Goal: Task Accomplishment & Management: Use online tool/utility

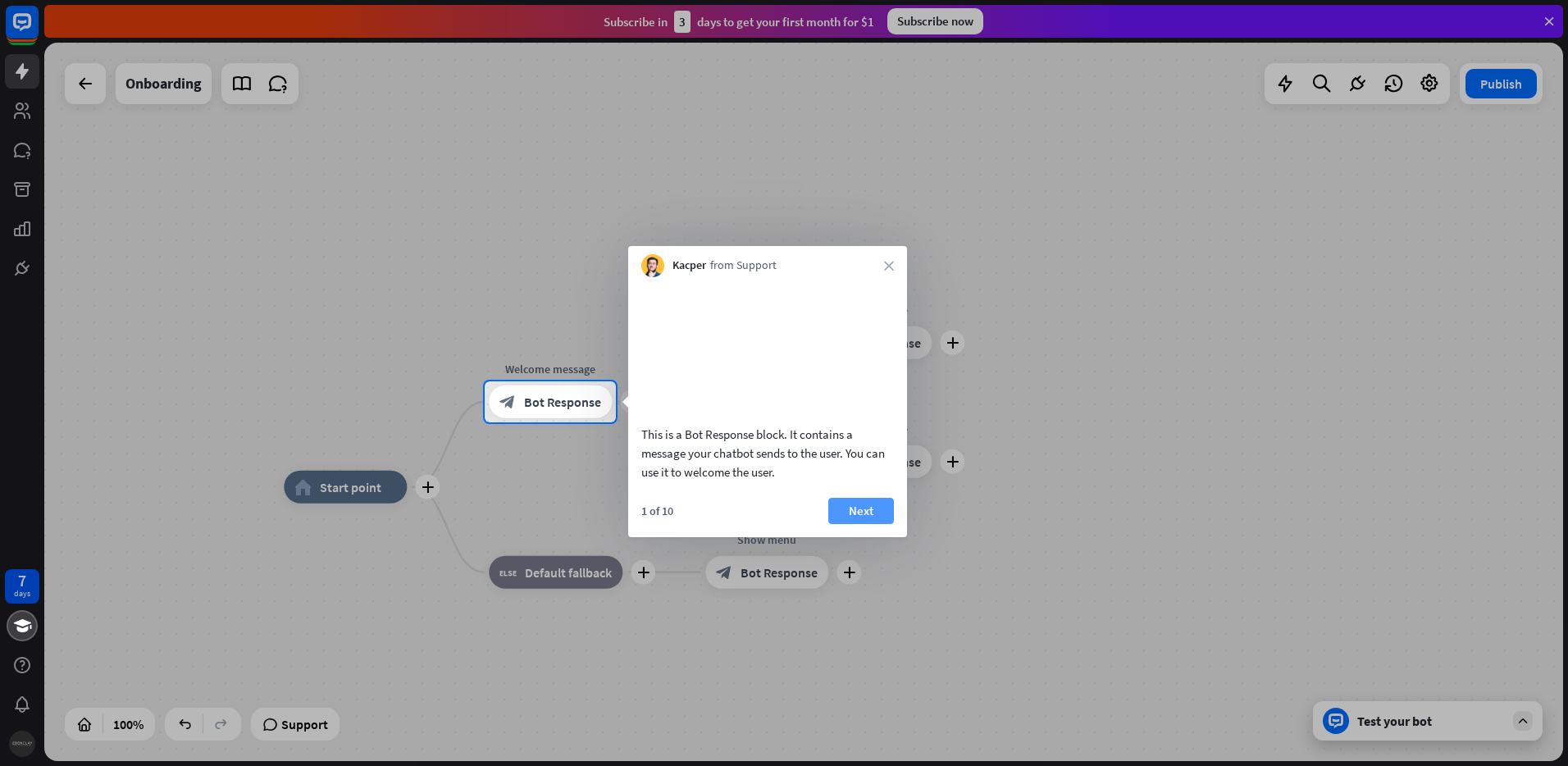
click at [856, 523] on button "Next" at bounding box center [861, 511] width 66 height 27
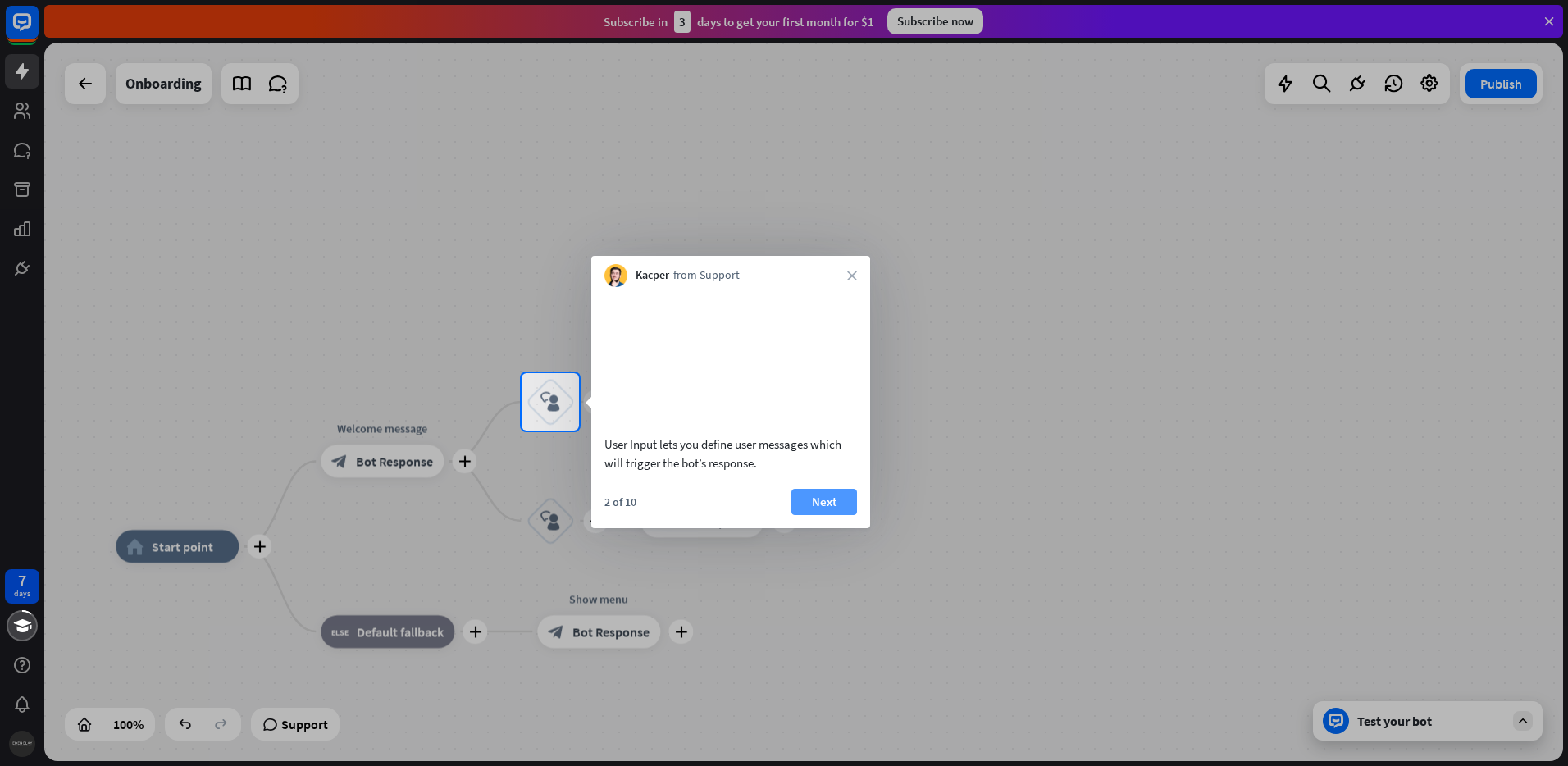
click at [812, 515] on button "Next" at bounding box center [824, 501] width 66 height 27
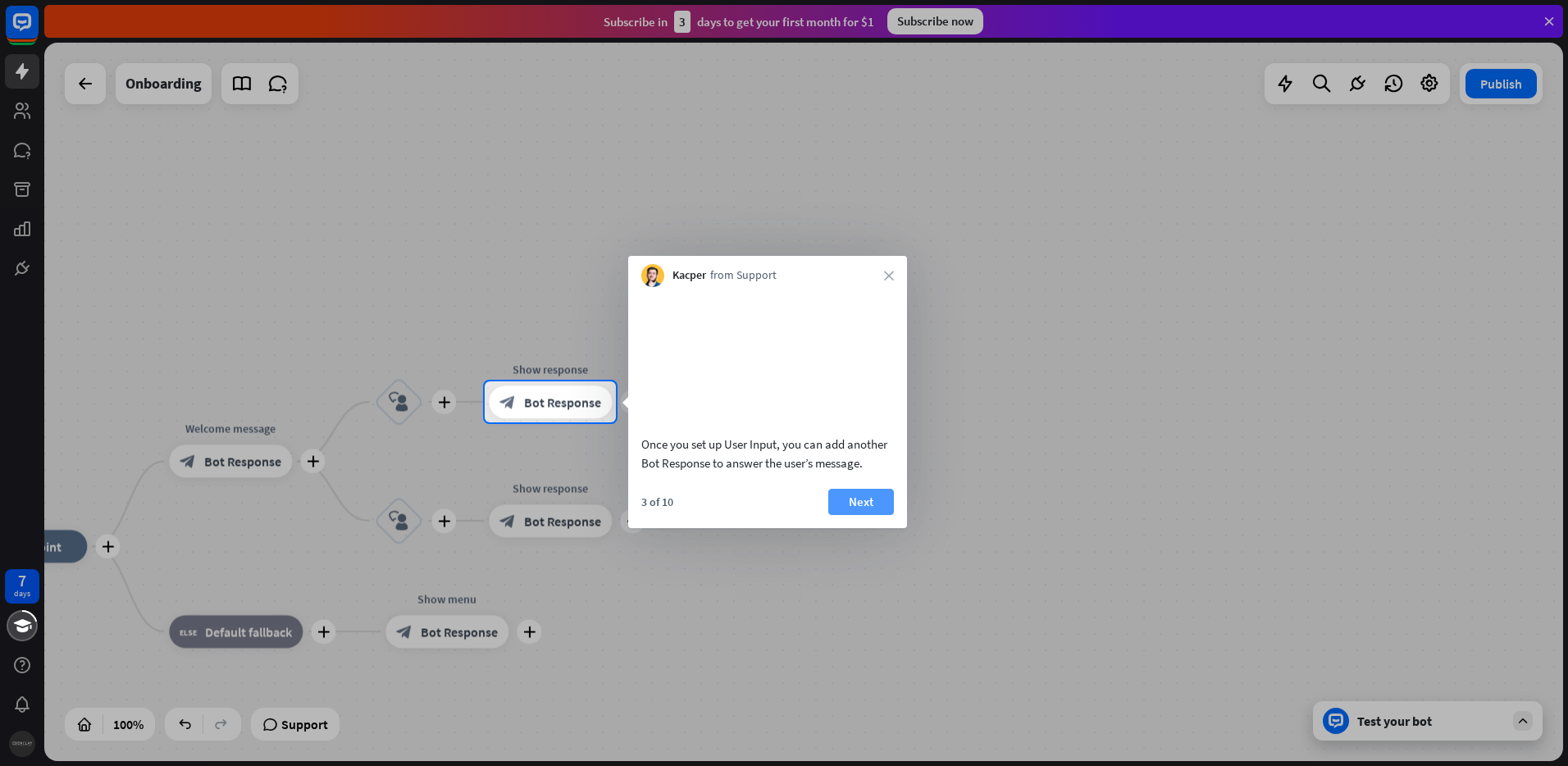
click at [854, 515] on button "Next" at bounding box center [861, 501] width 66 height 27
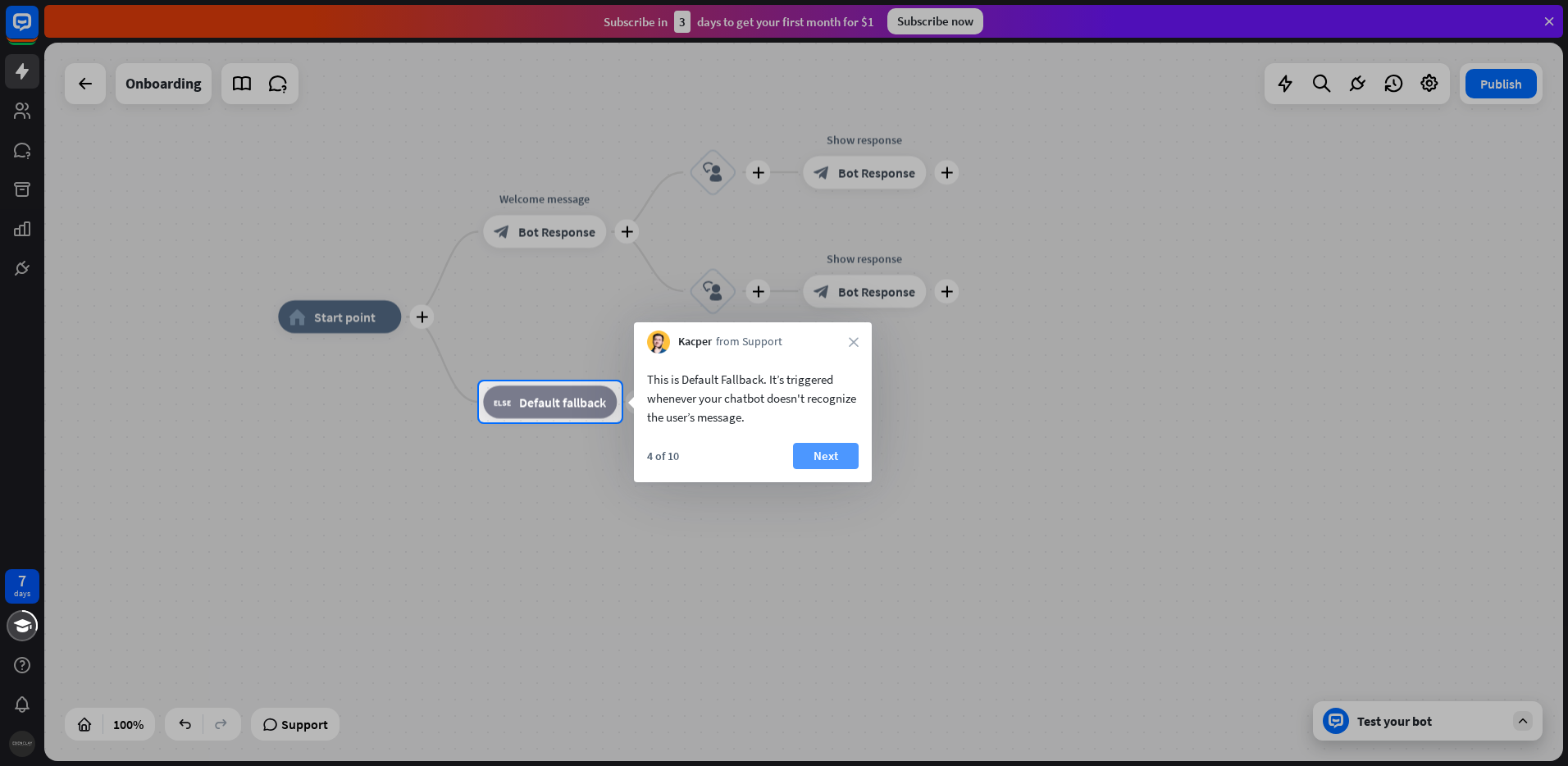
click at [818, 460] on button "Next" at bounding box center [825, 456] width 66 height 27
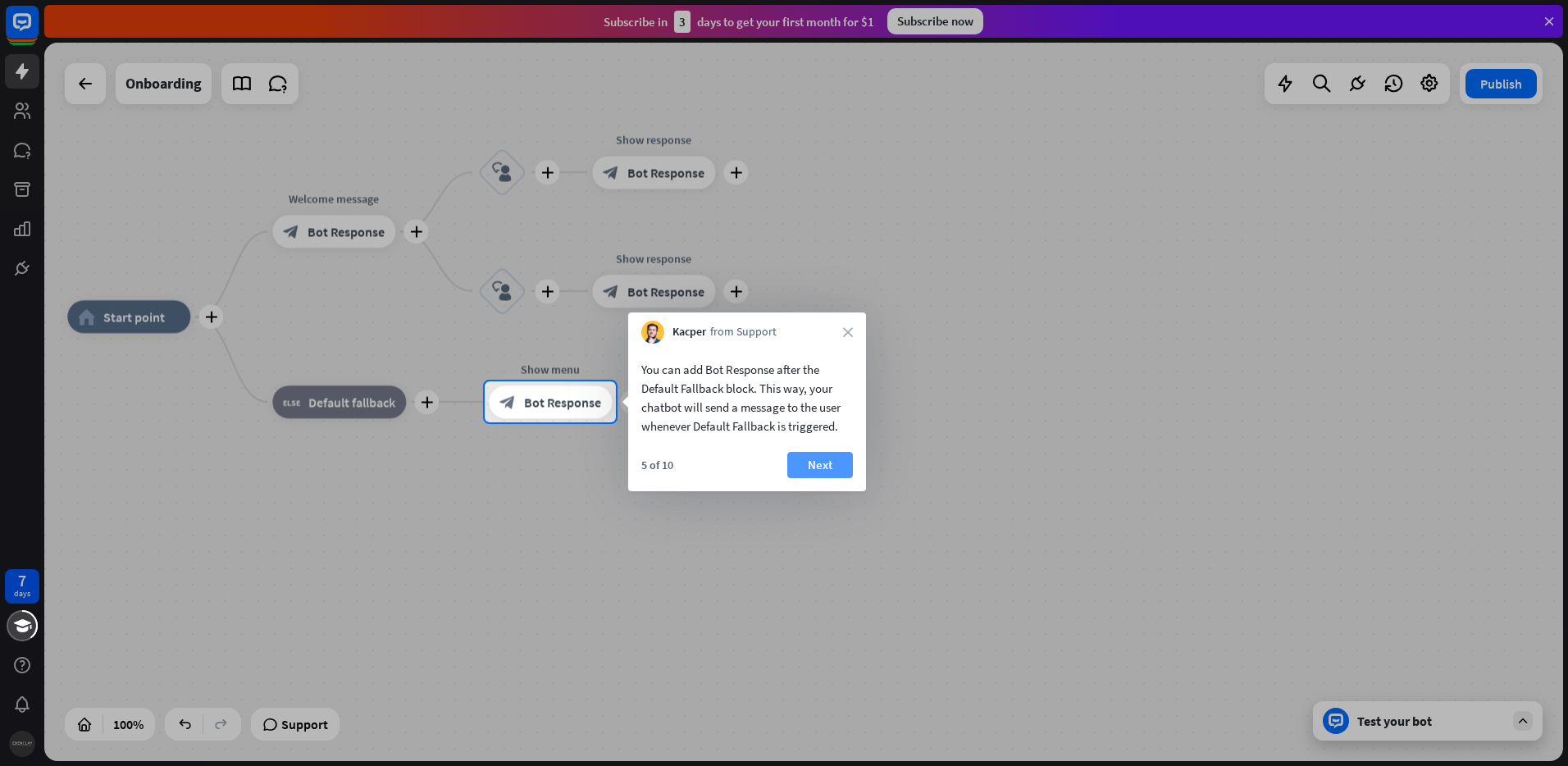
click at [814, 470] on button "Next" at bounding box center [820, 465] width 66 height 27
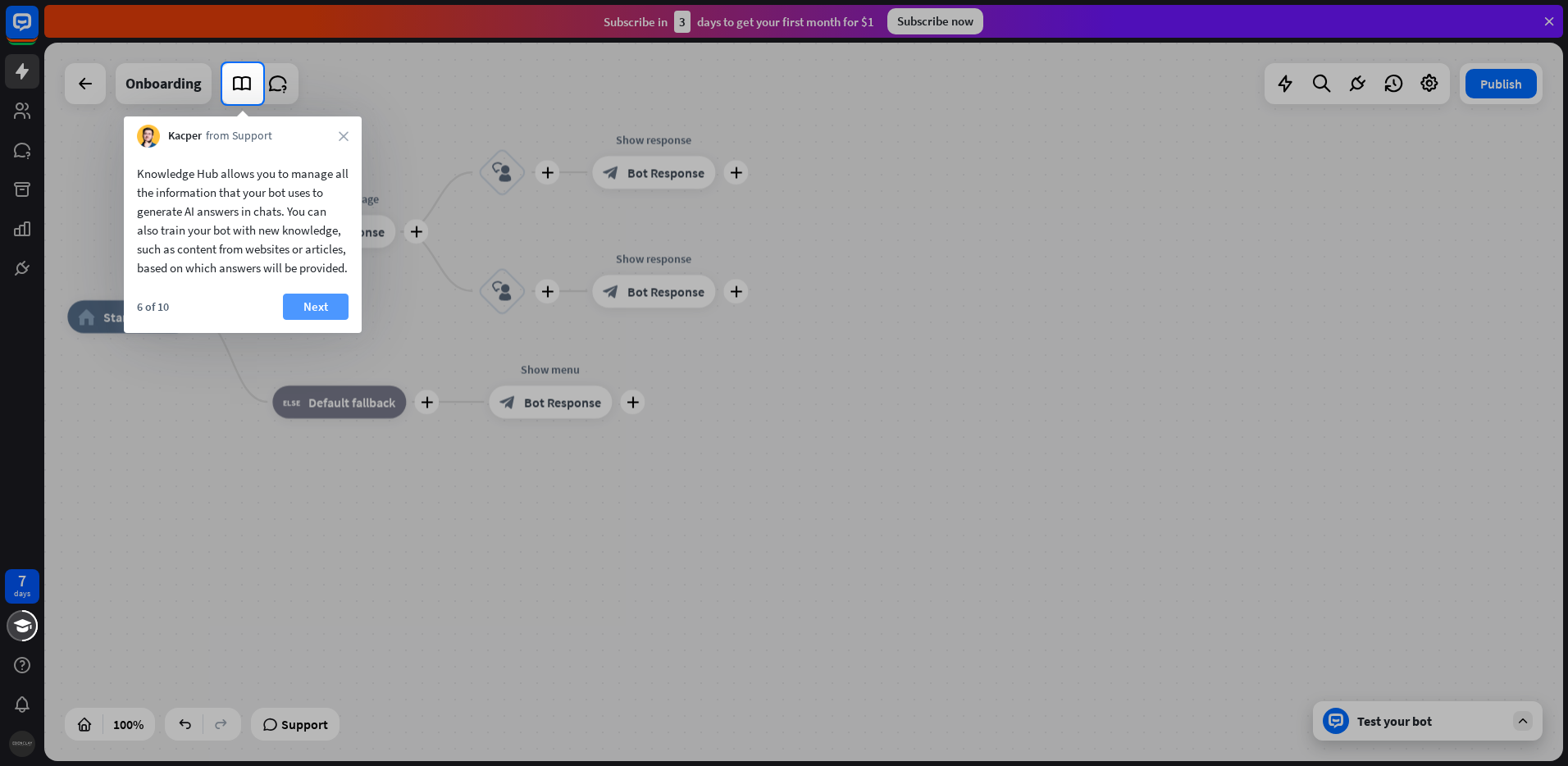
click at [334, 320] on button "Next" at bounding box center [315, 306] width 66 height 27
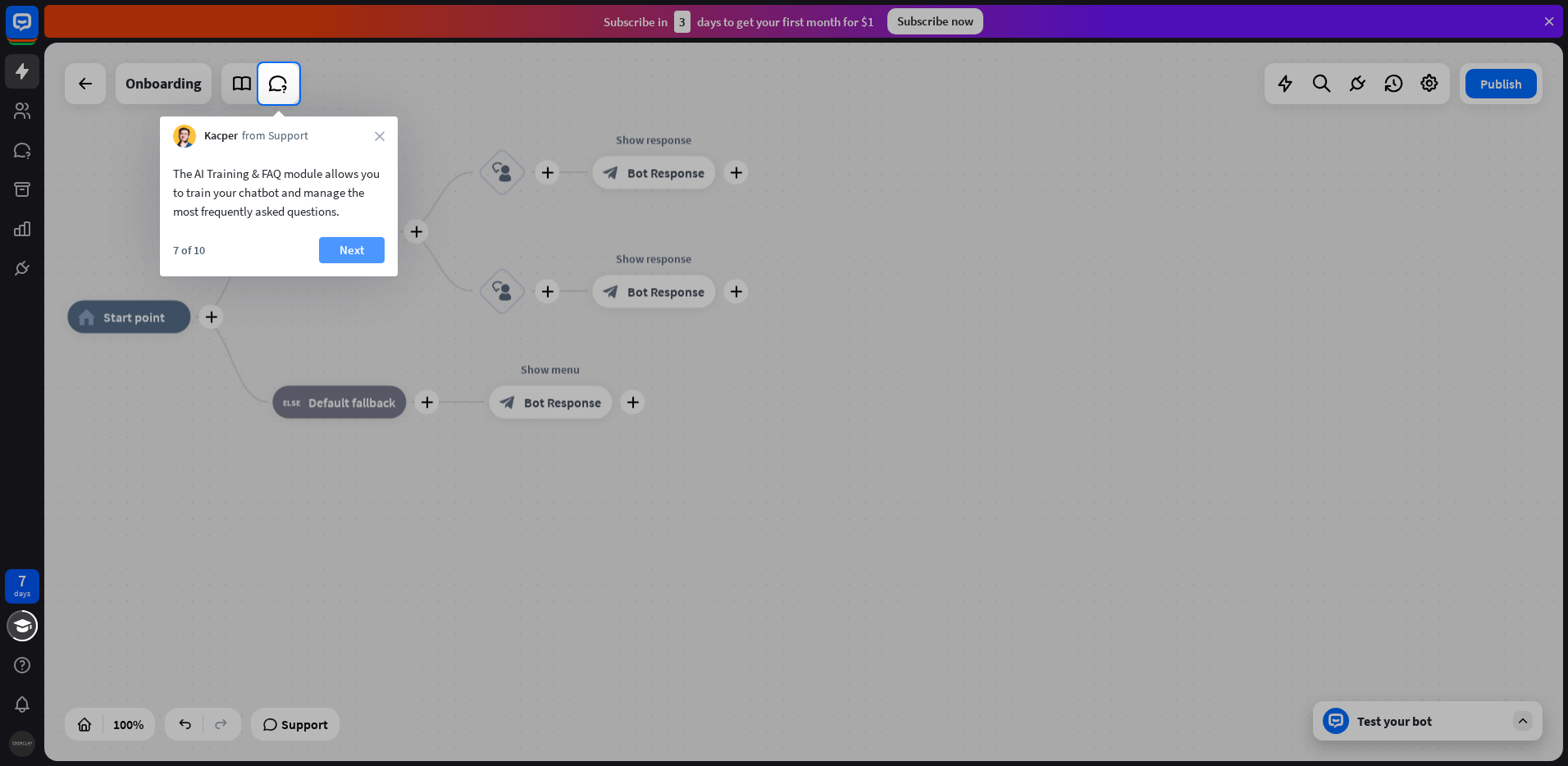
click at [357, 250] on button "Next" at bounding box center [351, 250] width 66 height 27
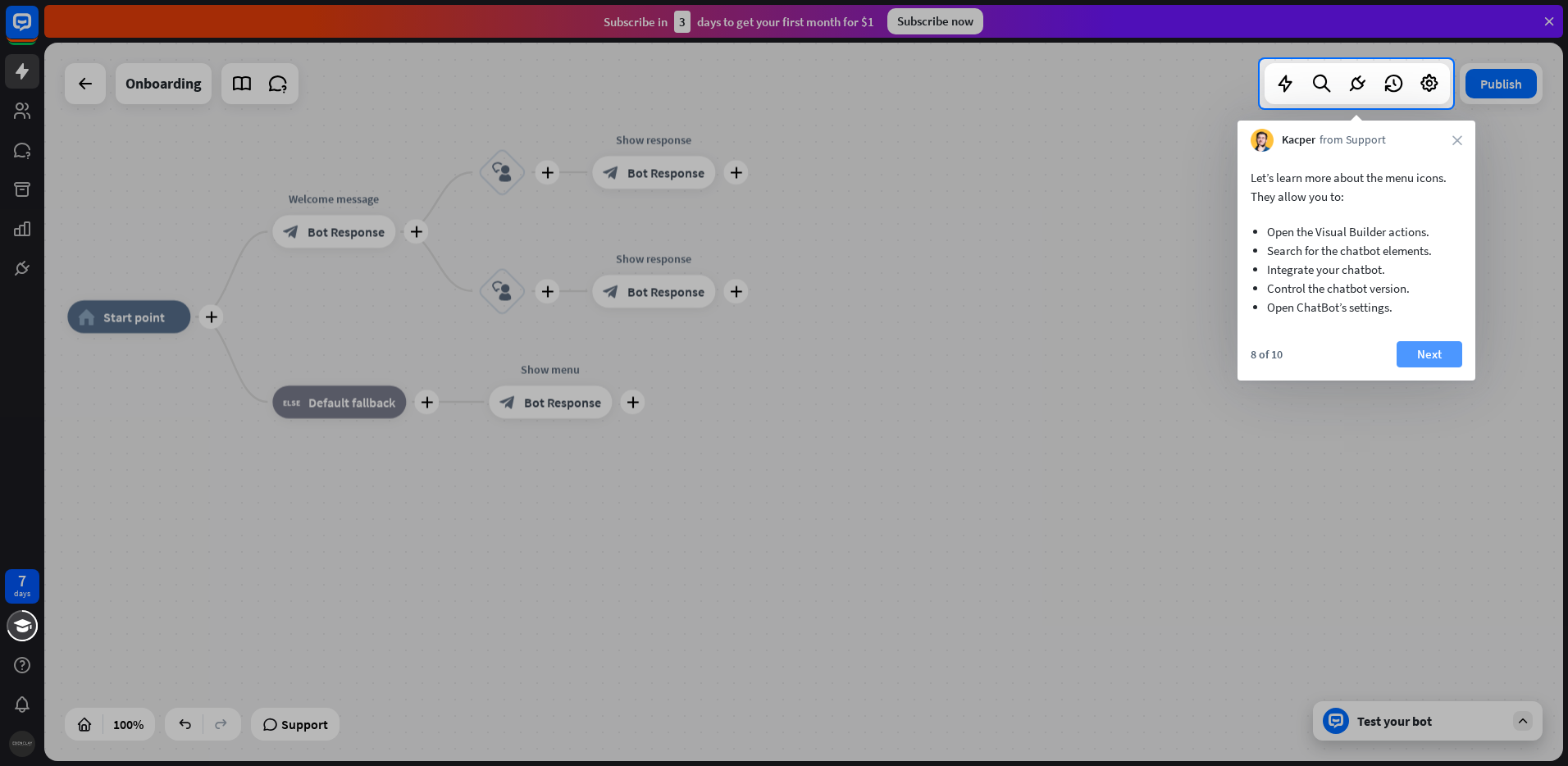
click at [1426, 355] on button "Next" at bounding box center [1429, 354] width 66 height 27
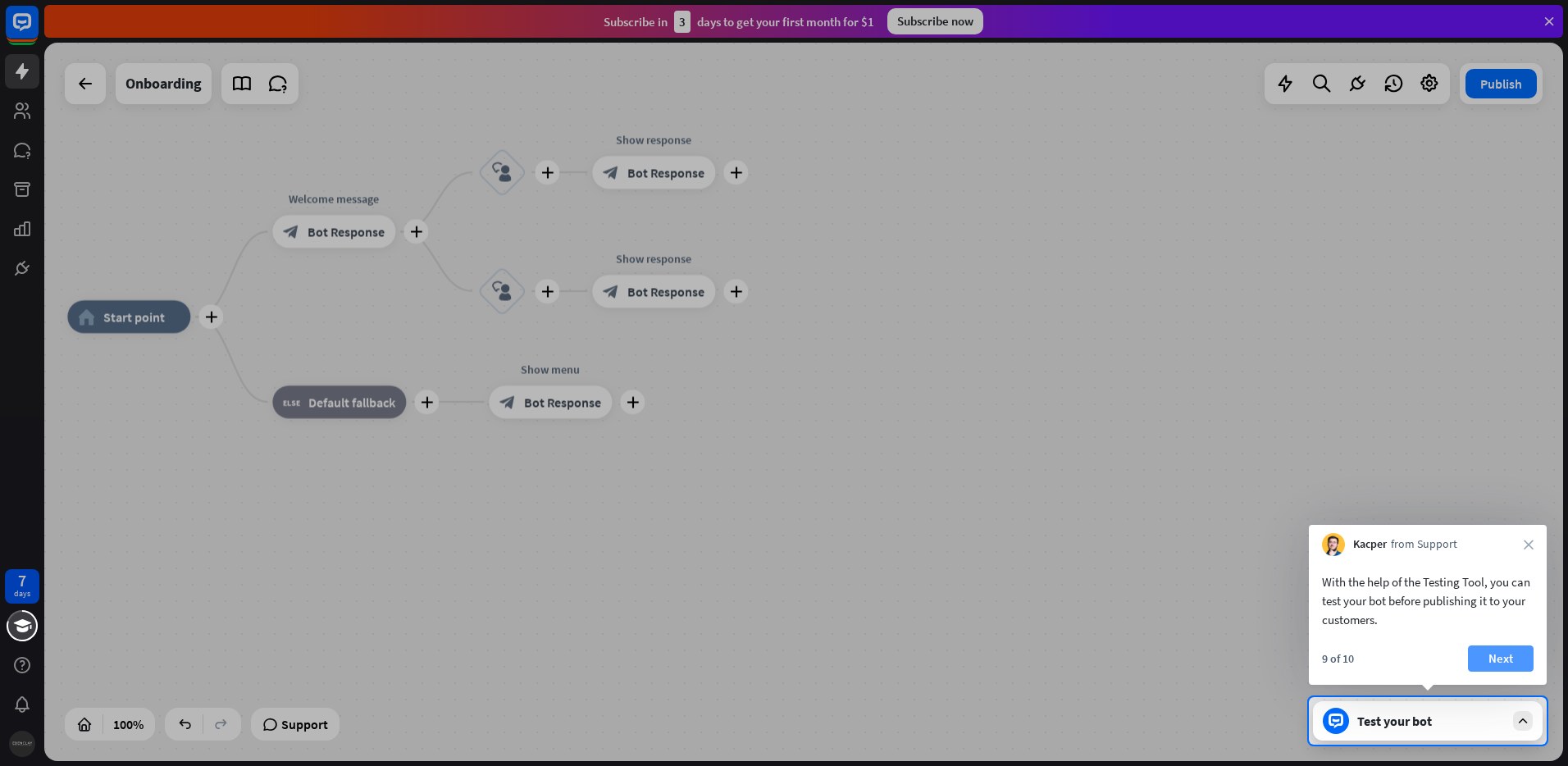
click at [1499, 658] on button "Next" at bounding box center [1500, 658] width 66 height 27
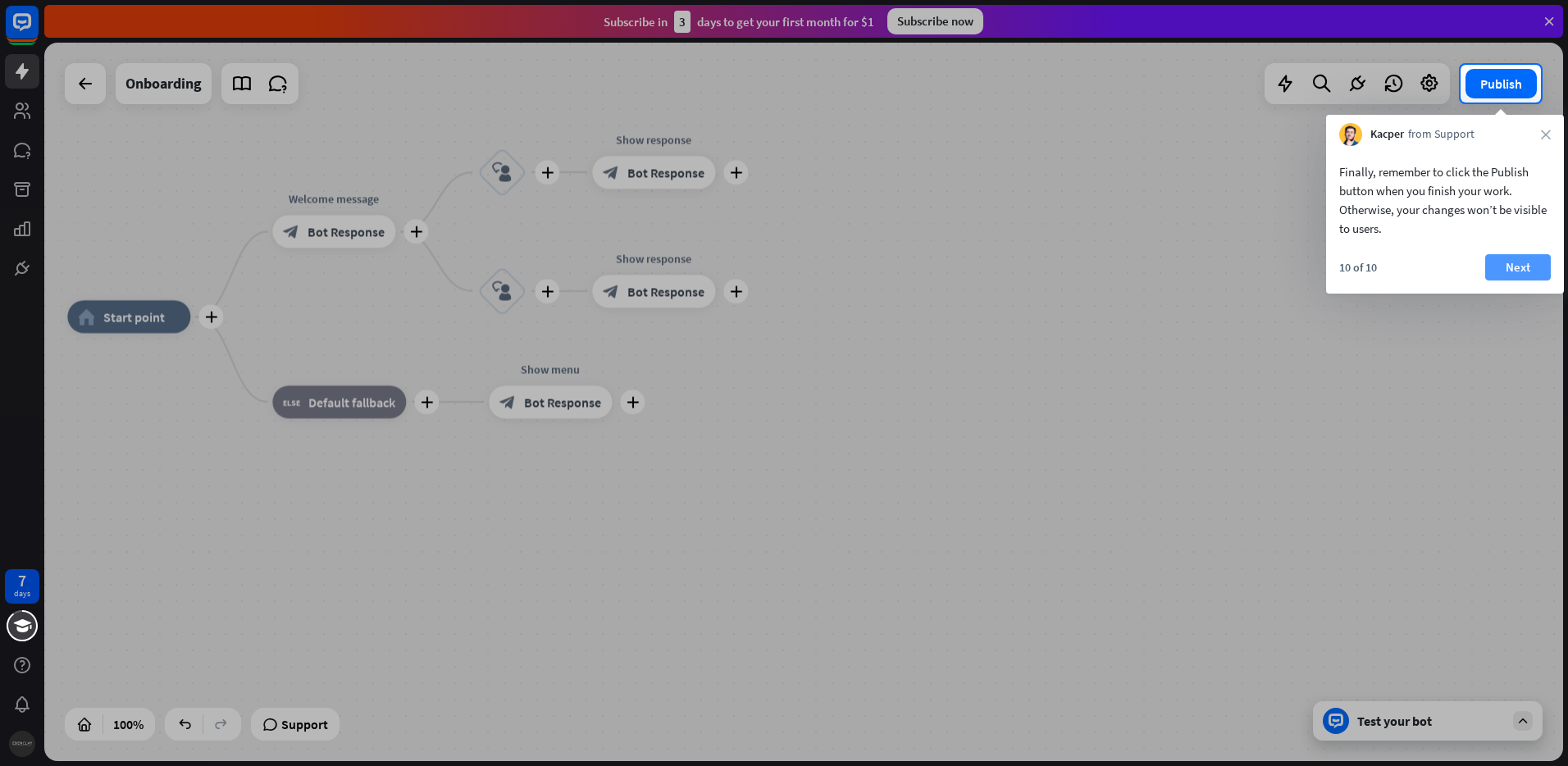
click at [1517, 274] on button "Next" at bounding box center [1518, 267] width 66 height 27
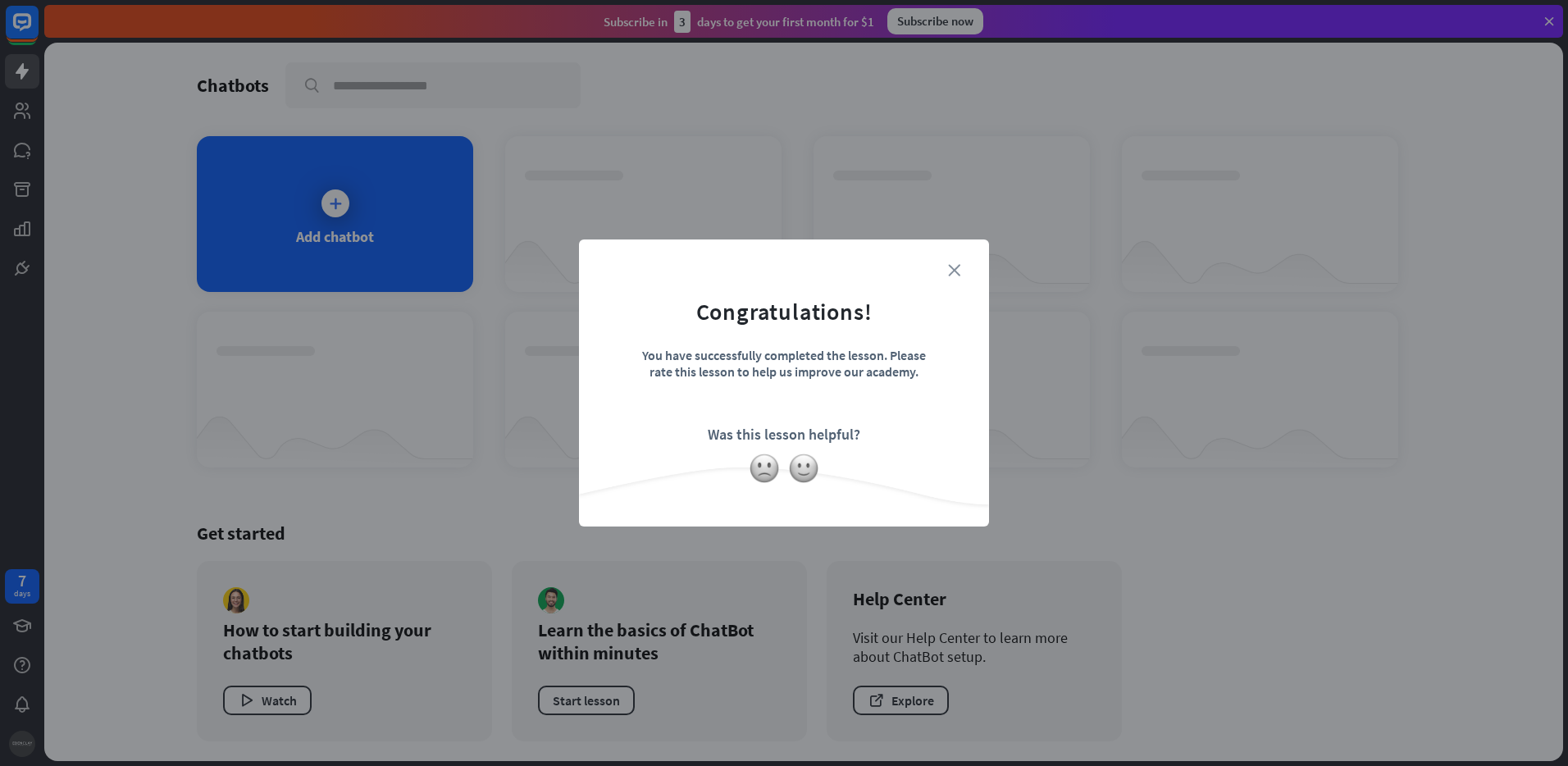
click at [956, 267] on icon "close" at bounding box center [954, 269] width 12 height 12
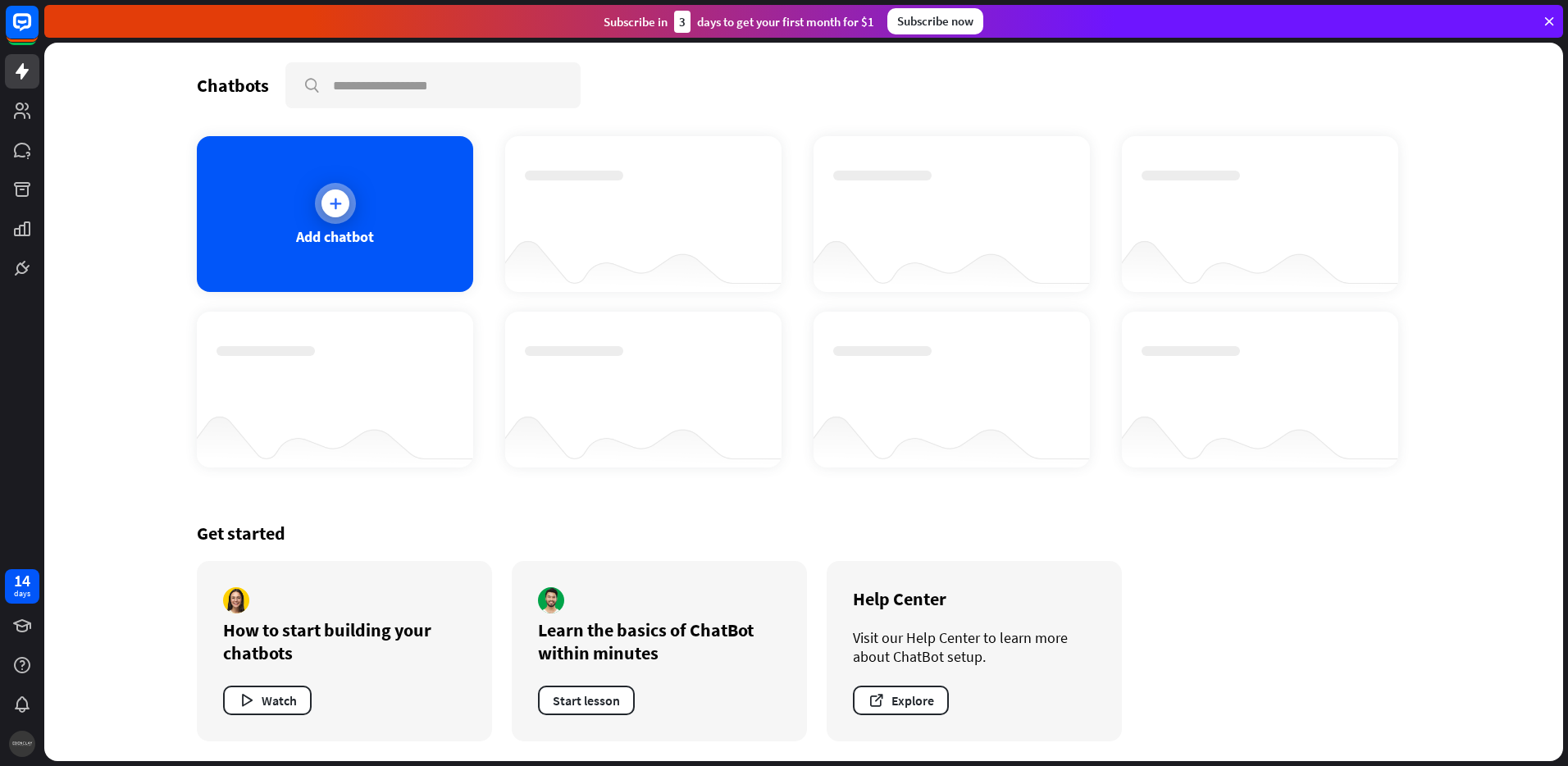
click at [333, 197] on icon at bounding box center [335, 203] width 16 height 16
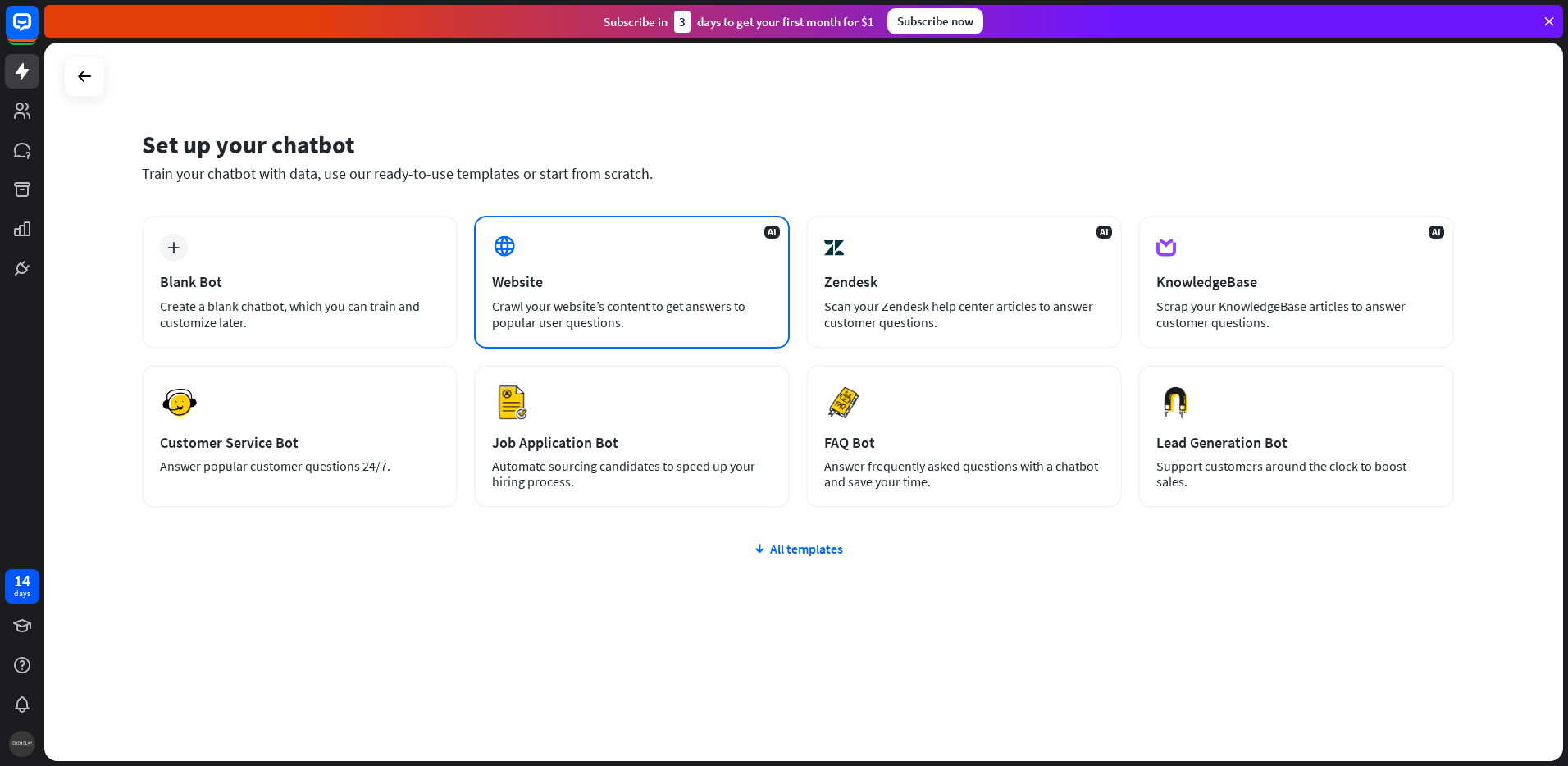
click at [562, 310] on div "Crawl your website’s content to get answers to popular user questions." at bounding box center [632, 314] width 280 height 32
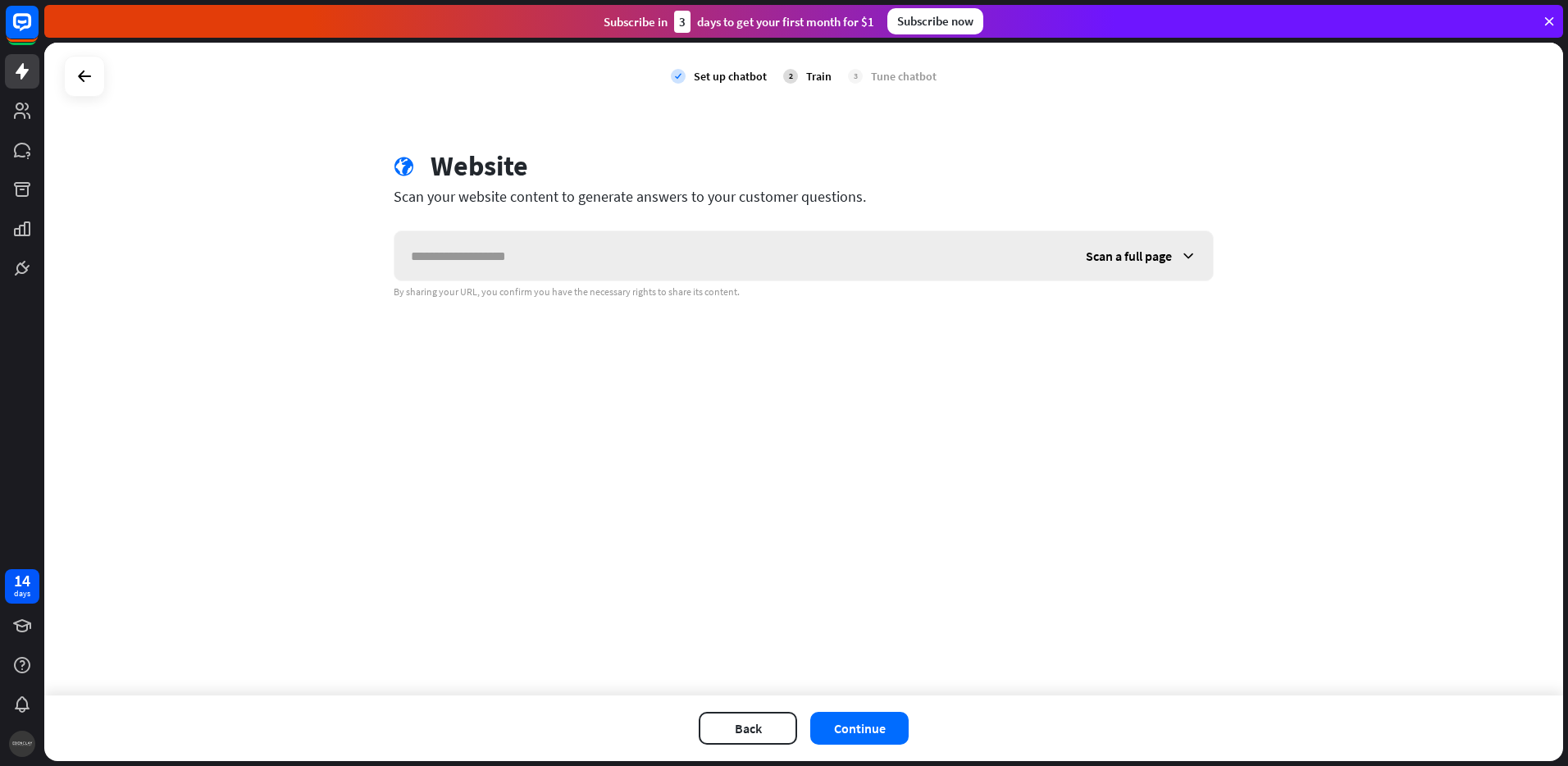
click at [531, 273] on input "text" at bounding box center [731, 256] width 675 height 49
drag, startPoint x: 476, startPoint y: 249, endPoint x: 358, endPoint y: 260, distance: 118.5
click at [358, 260] on div "check Set up chatbot 2 Train 3 Tune chatbot globe Website Scan your website con…" at bounding box center [804, 369] width 1518 height 653
paste input "**********"
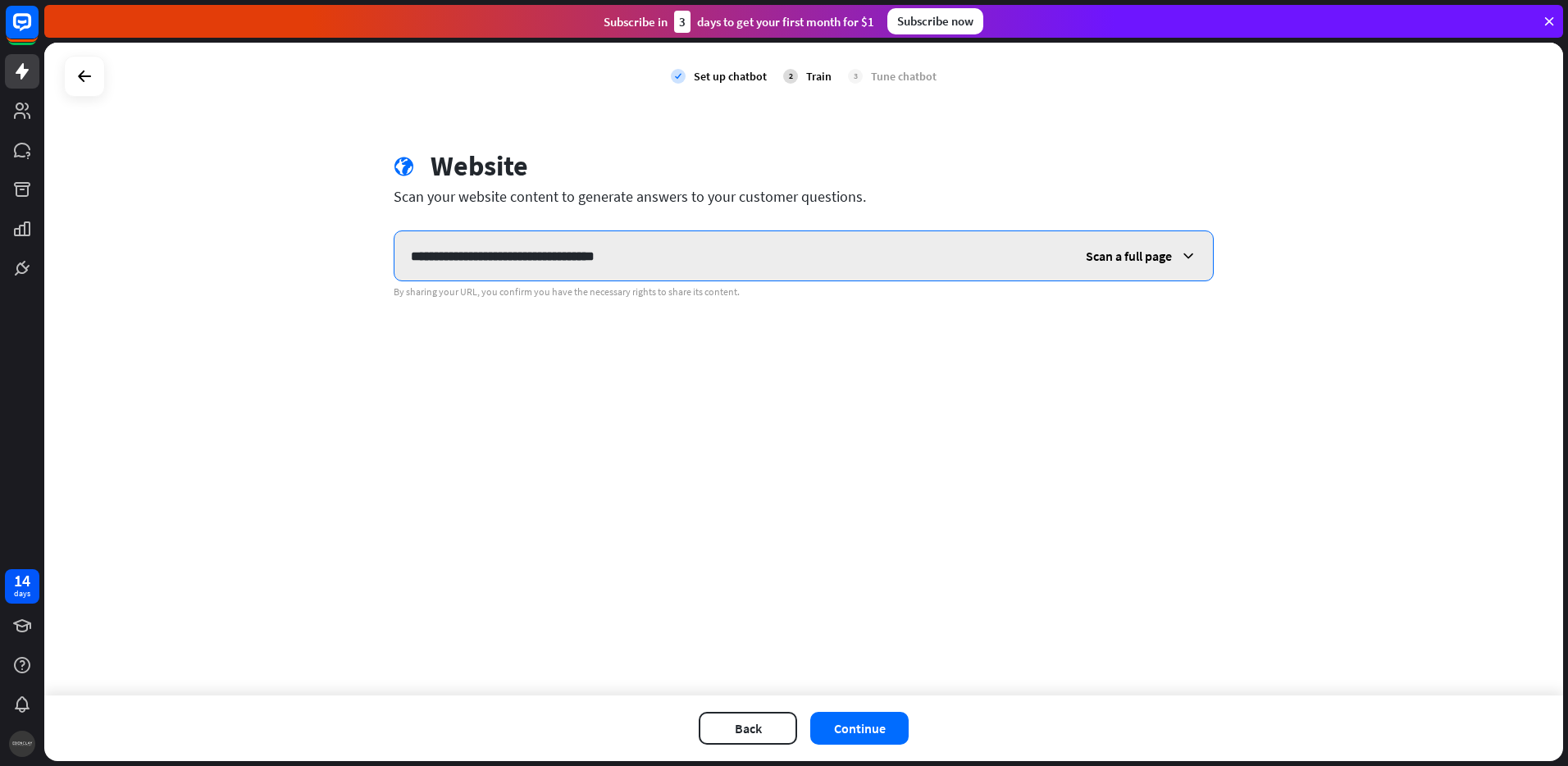
type input "**********"
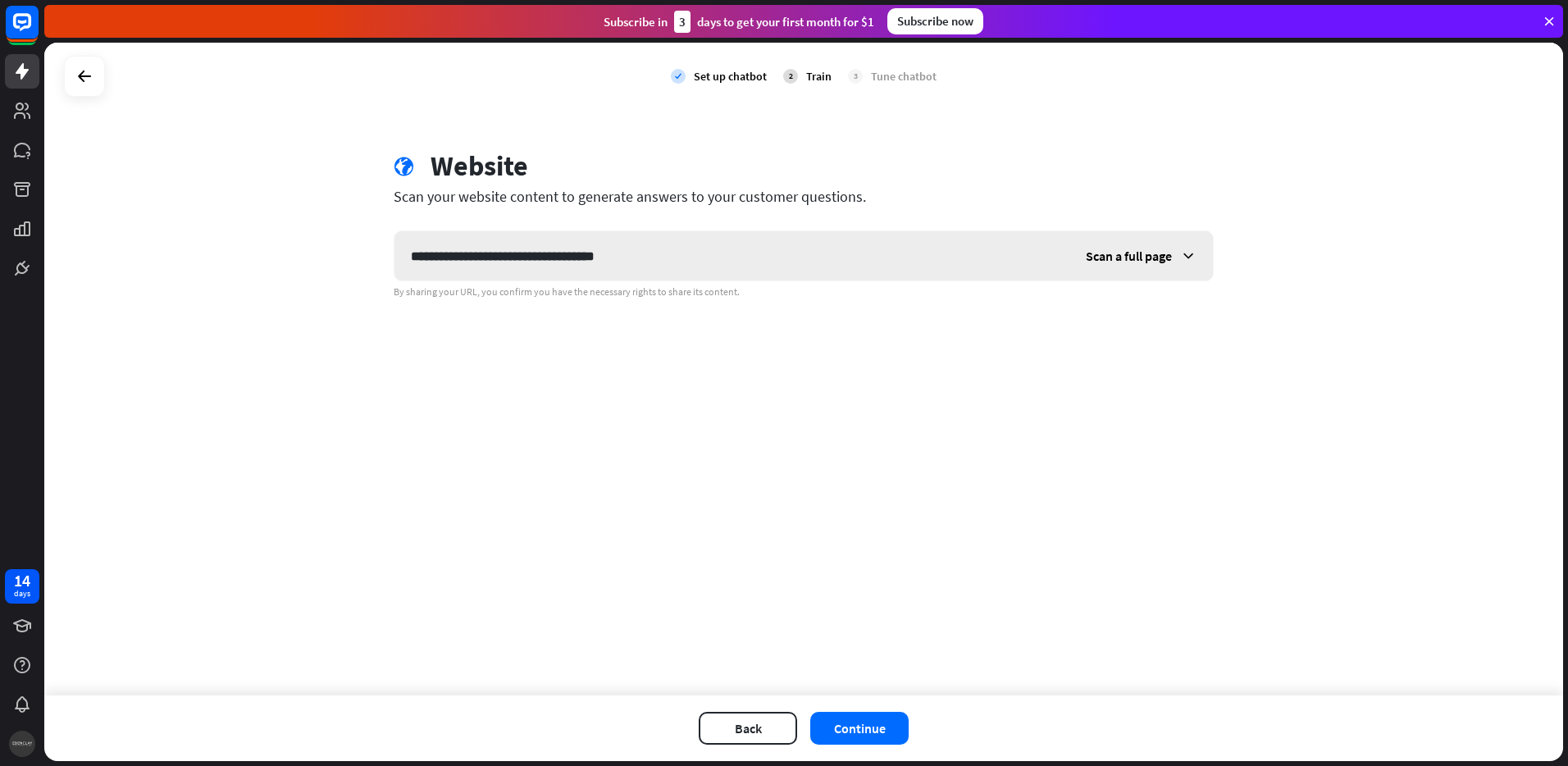
click at [1130, 257] on span "Scan a full page" at bounding box center [1129, 255] width 86 height 16
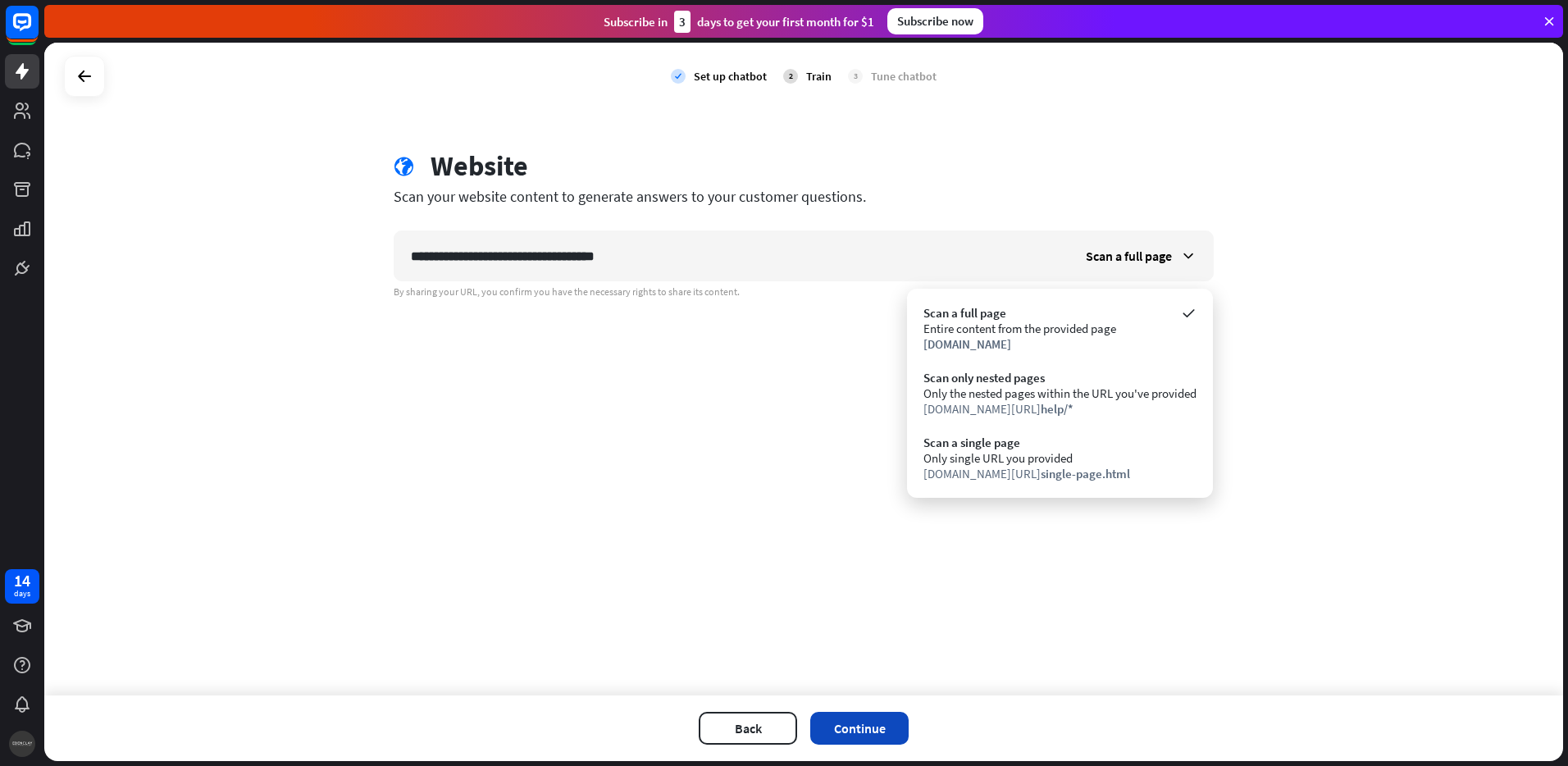
click at [855, 725] on button "Continue" at bounding box center [859, 728] width 98 height 32
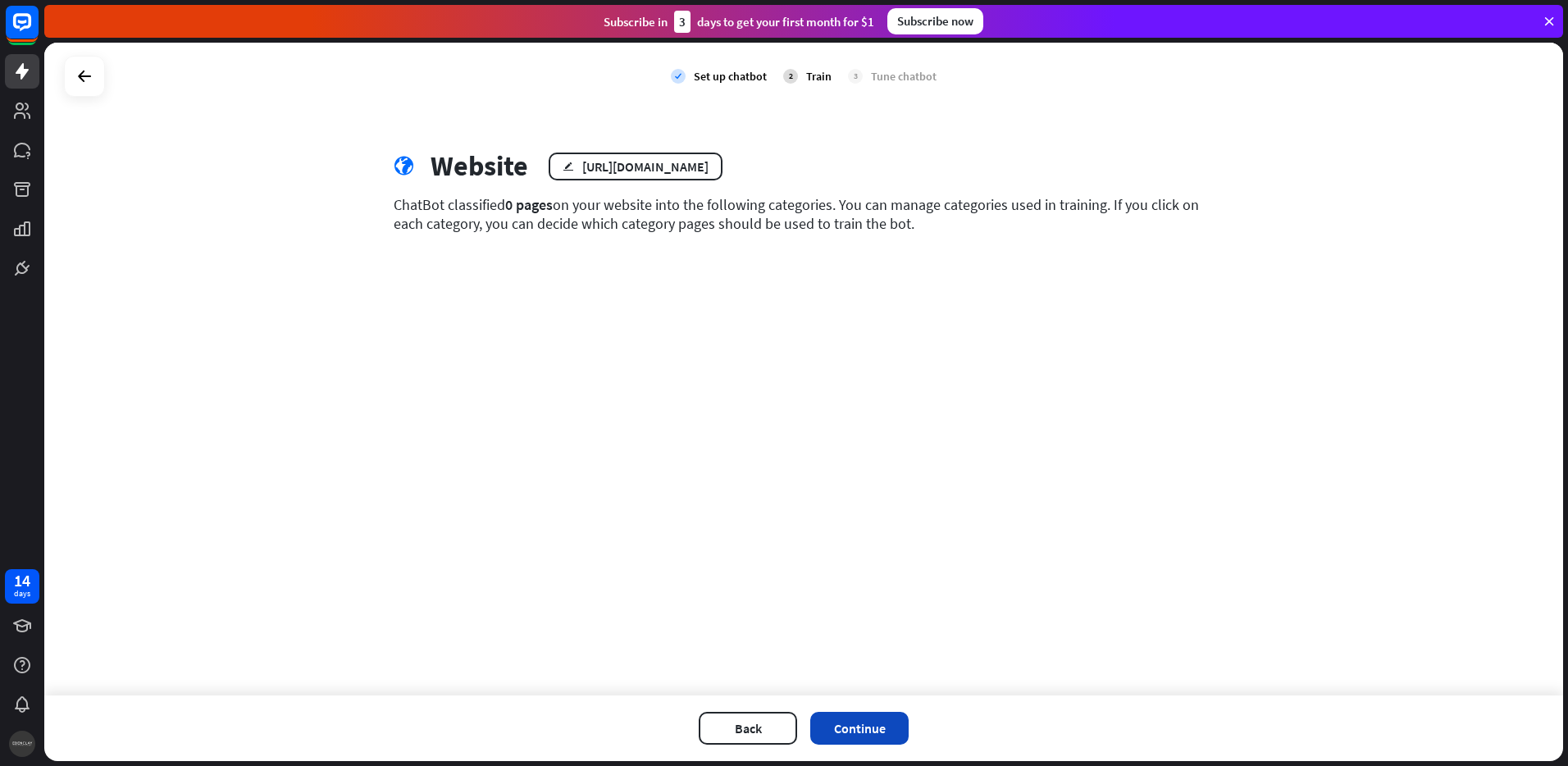
click at [858, 722] on button "Continue" at bounding box center [859, 728] width 98 height 32
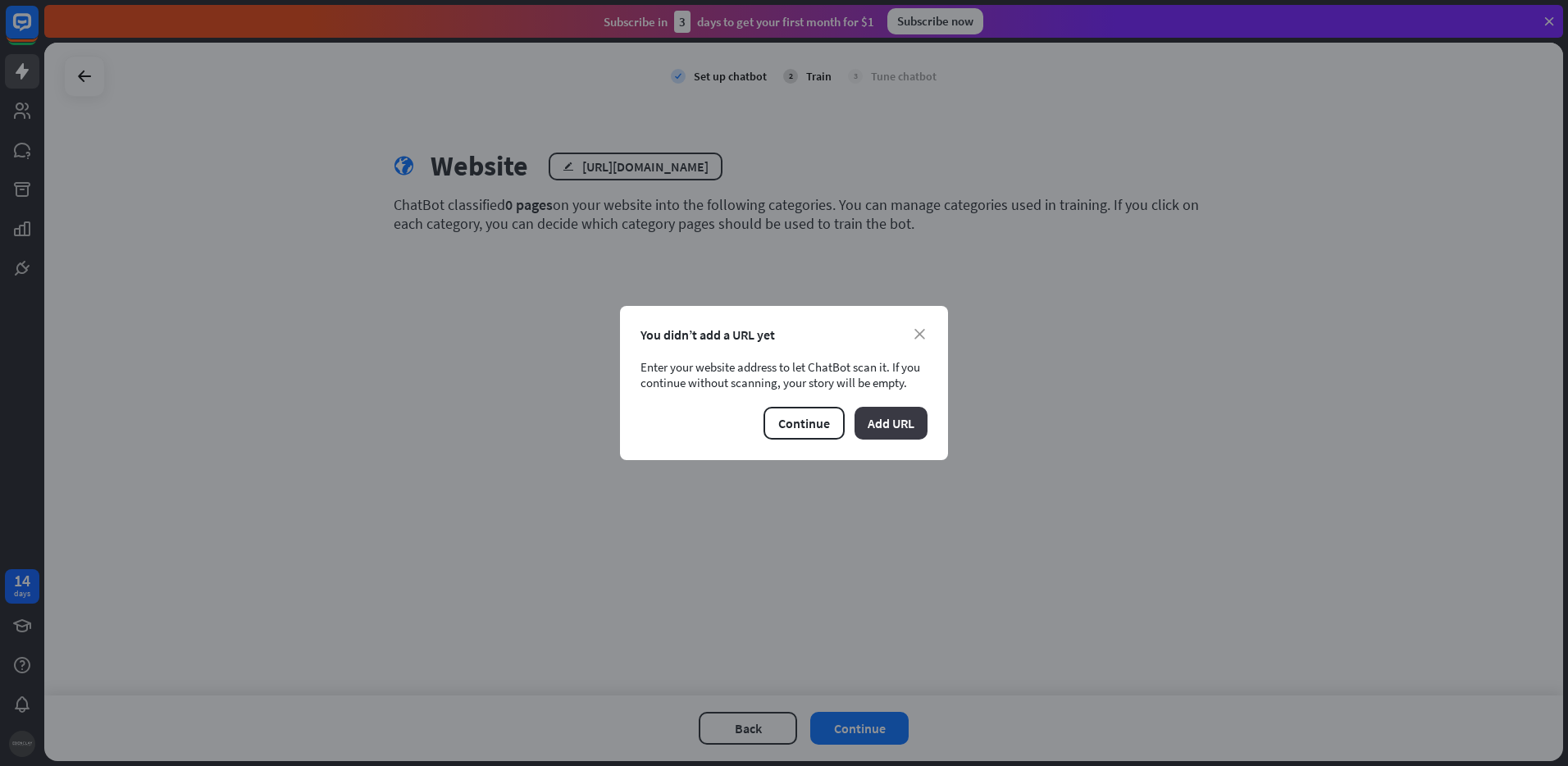
click at [883, 428] on button "Add URL" at bounding box center [891, 422] width 73 height 32
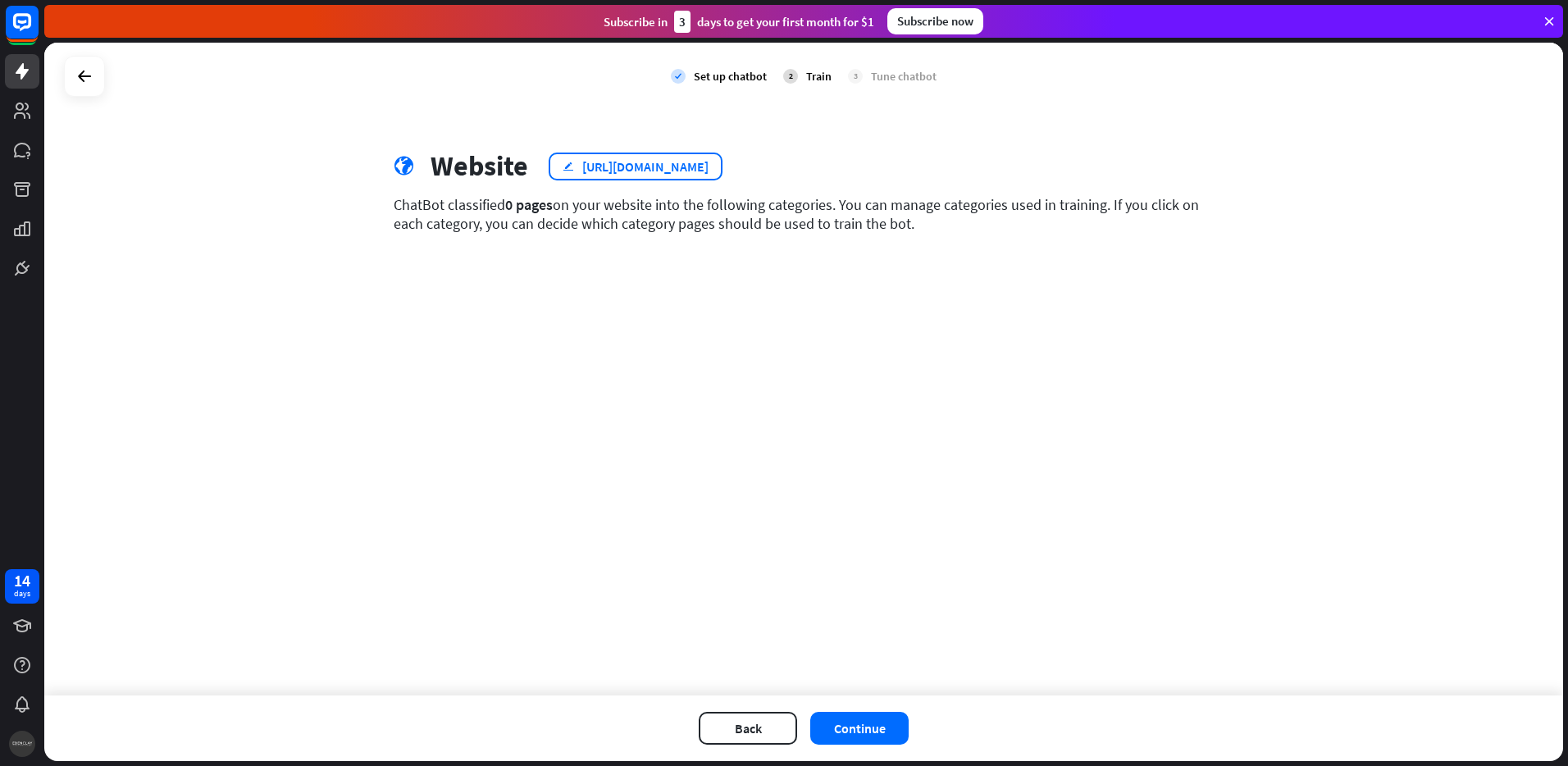
click at [689, 165] on div "[URL][DOMAIN_NAME]" at bounding box center [645, 166] width 127 height 16
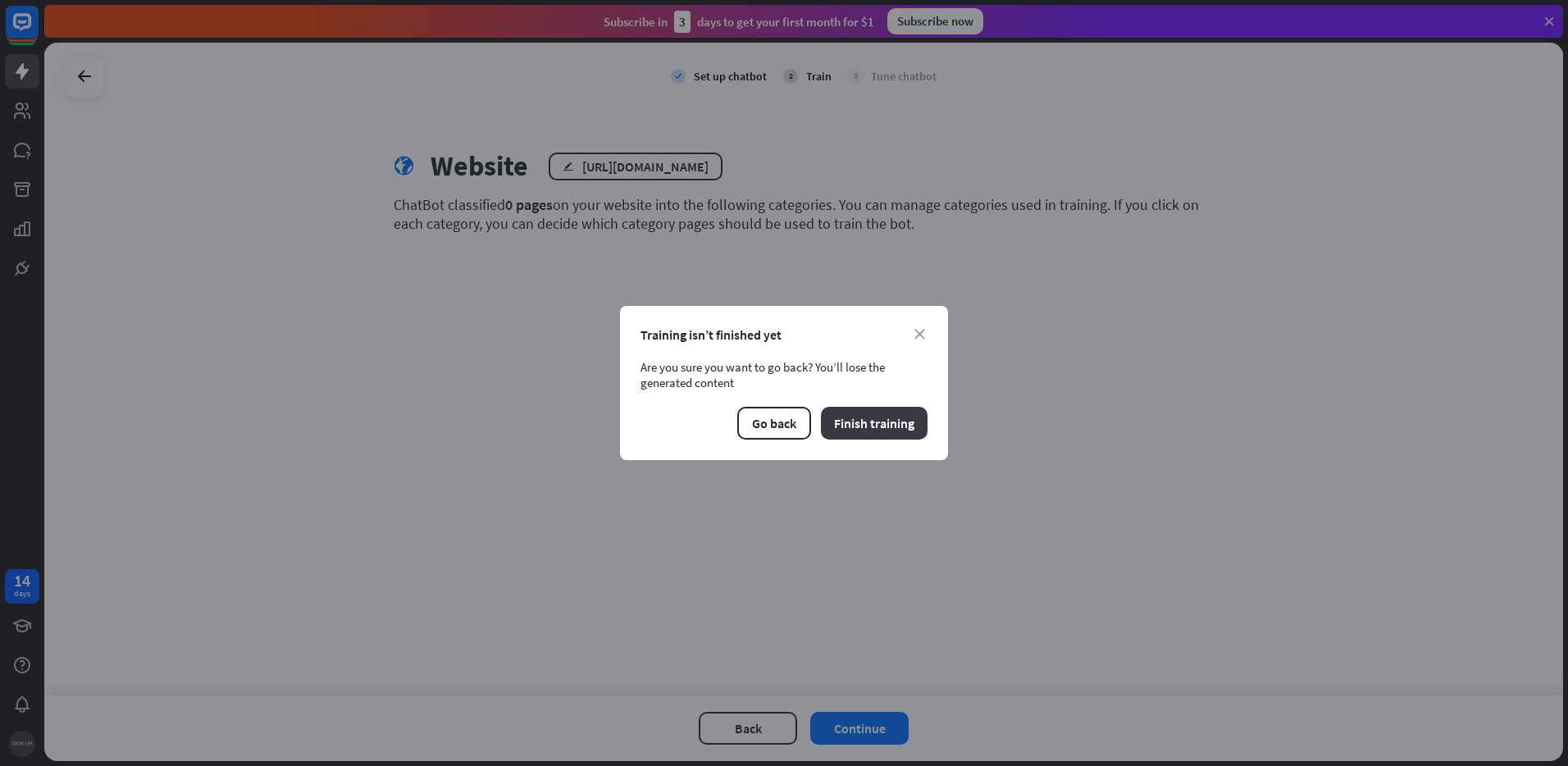
click at [853, 418] on button "Finish training" at bounding box center [874, 422] width 107 height 32
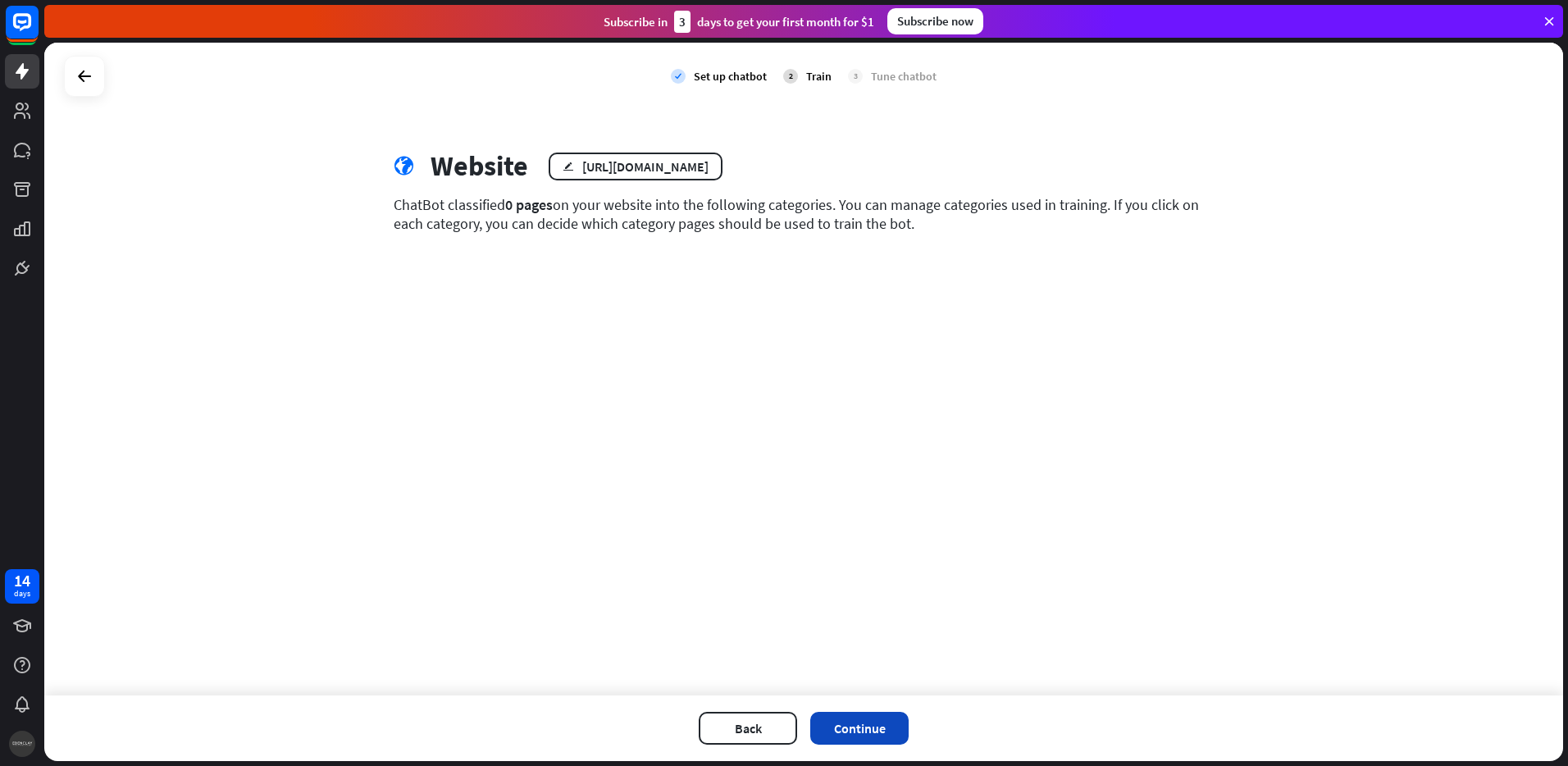
click at [838, 728] on button "Continue" at bounding box center [859, 728] width 98 height 32
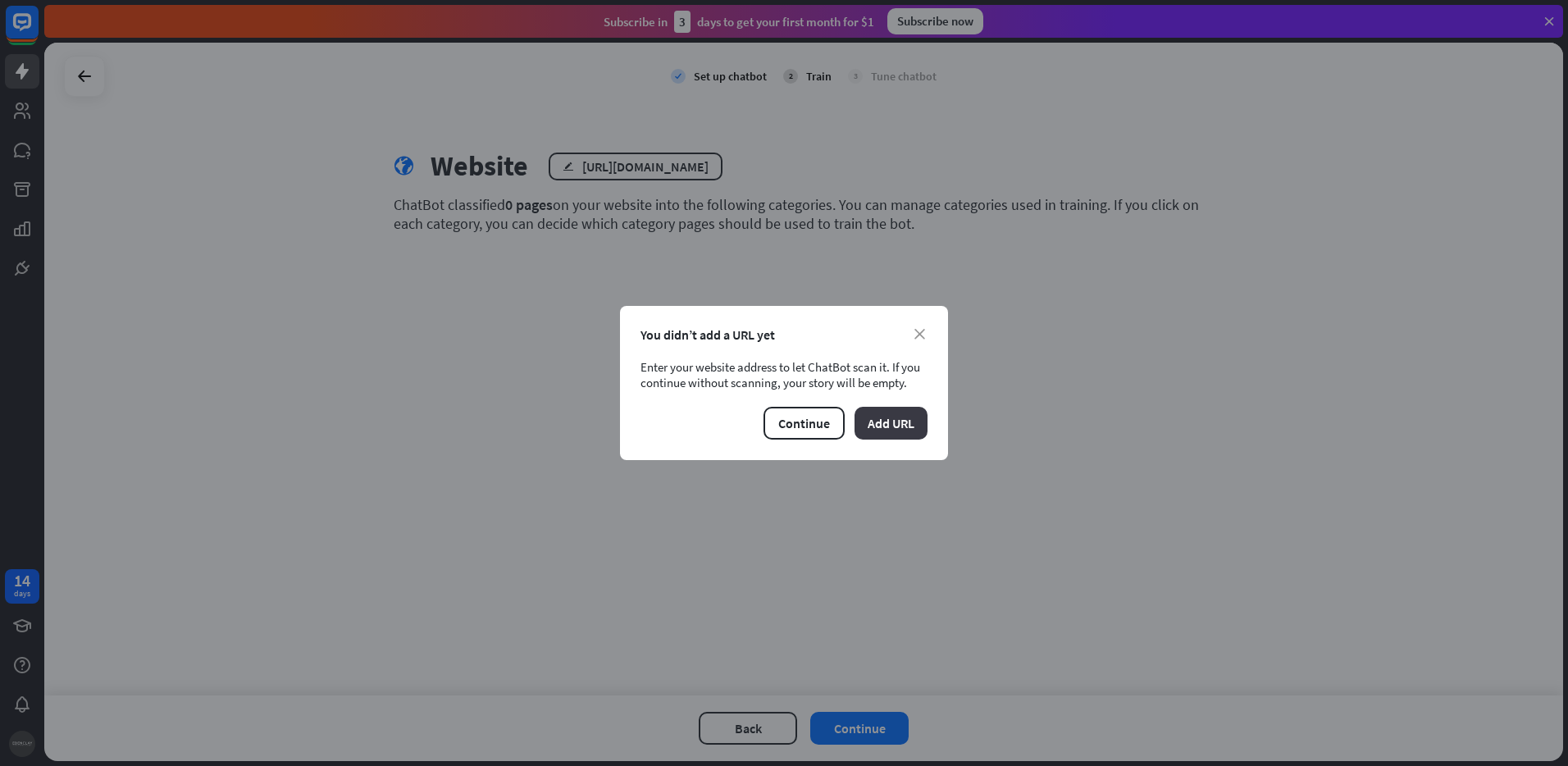
click at [914, 435] on button "Add URL" at bounding box center [891, 422] width 73 height 32
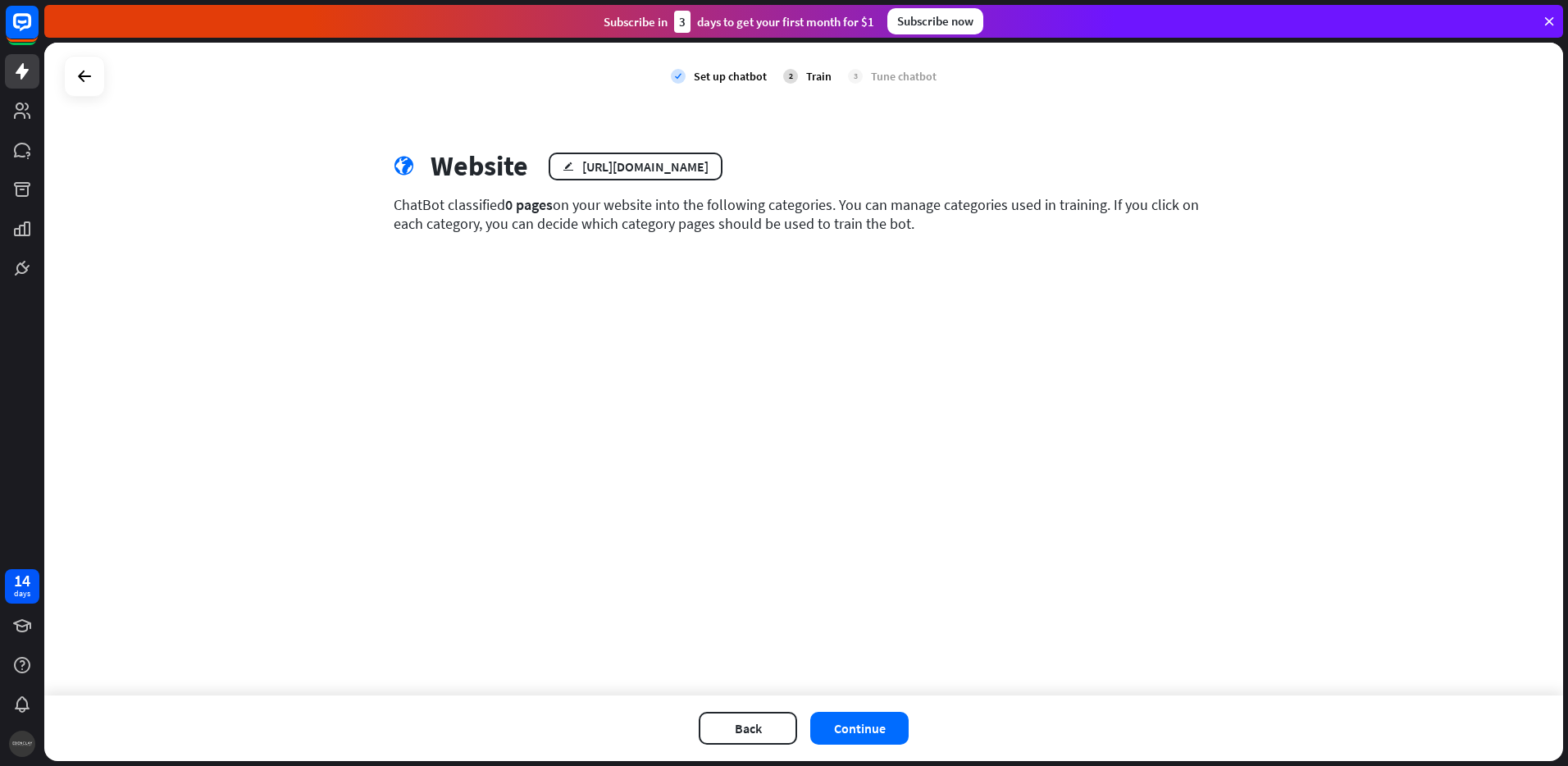
click at [619, 275] on div "check Set up chatbot 2 Train 3 Tune chatbot globe Website edit [URL][DOMAIN_NAM…" at bounding box center [804, 369] width 1518 height 653
click at [505, 212] on div "ChatBot classified 0 pages on your website into the following categories. You c…" at bounding box center [803, 214] width 820 height 38
click at [594, 214] on div "ChatBot classified 0 pages on your website into the following categories. You c…" at bounding box center [803, 214] width 820 height 38
click at [599, 227] on div "ChatBot classified 0 pages on your website into the following categories. You c…" at bounding box center [803, 214] width 820 height 38
click at [750, 731] on button "Back" at bounding box center [747, 728] width 98 height 32
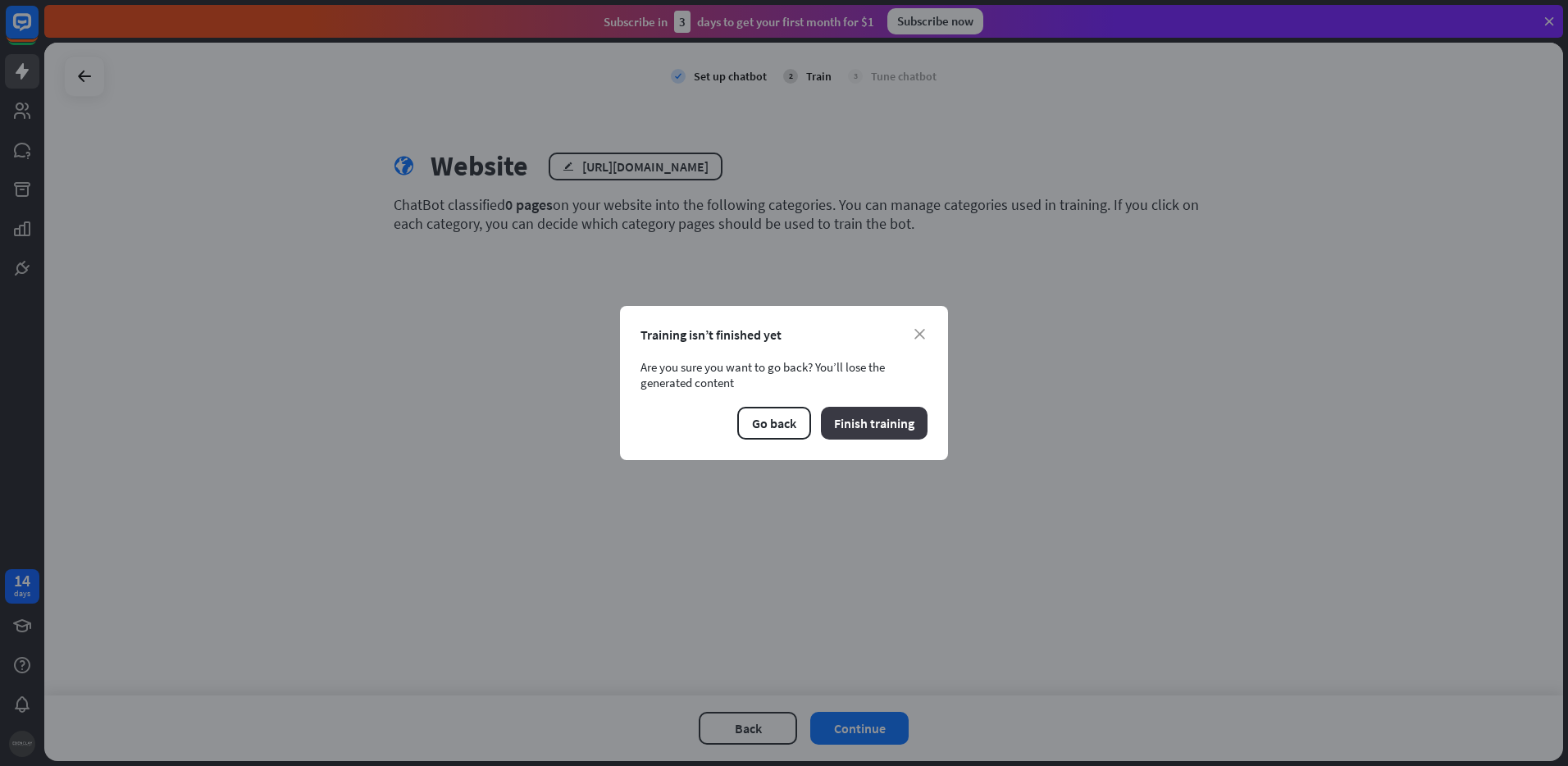
click at [848, 426] on button "Finish training" at bounding box center [874, 422] width 107 height 32
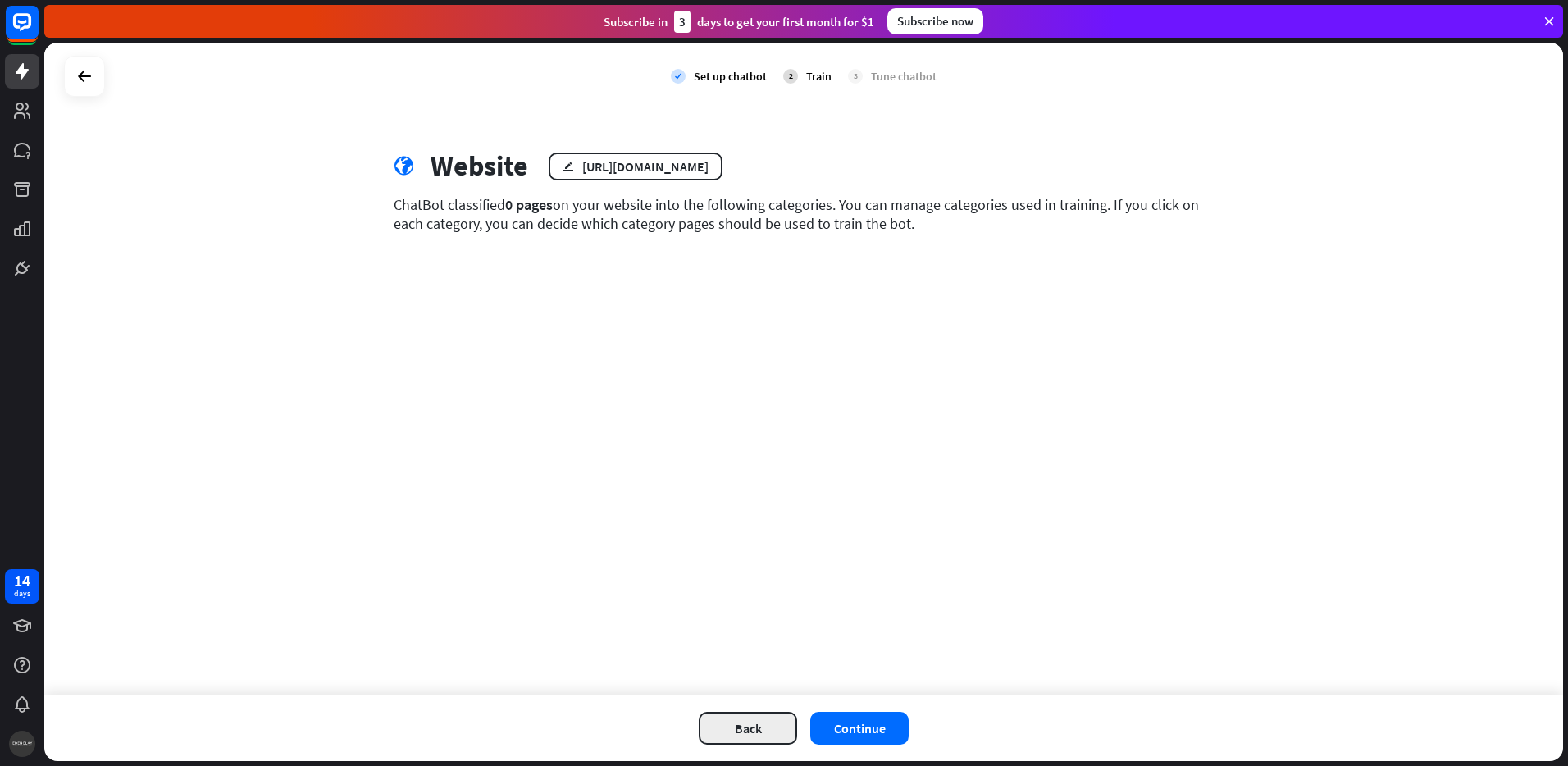
click at [740, 732] on button "Back" at bounding box center [747, 728] width 98 height 32
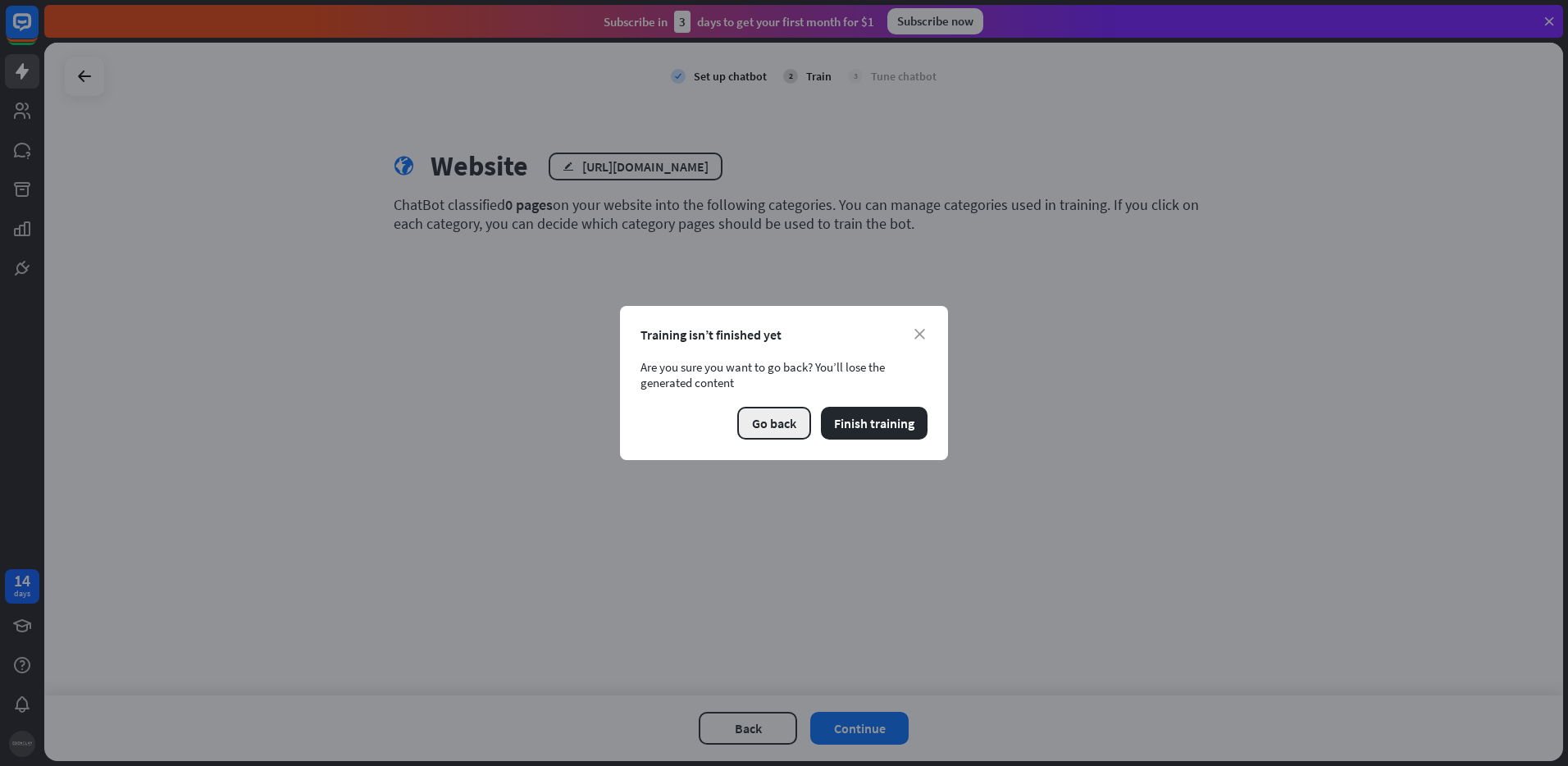
click at [795, 430] on button "Go back" at bounding box center [774, 422] width 74 height 32
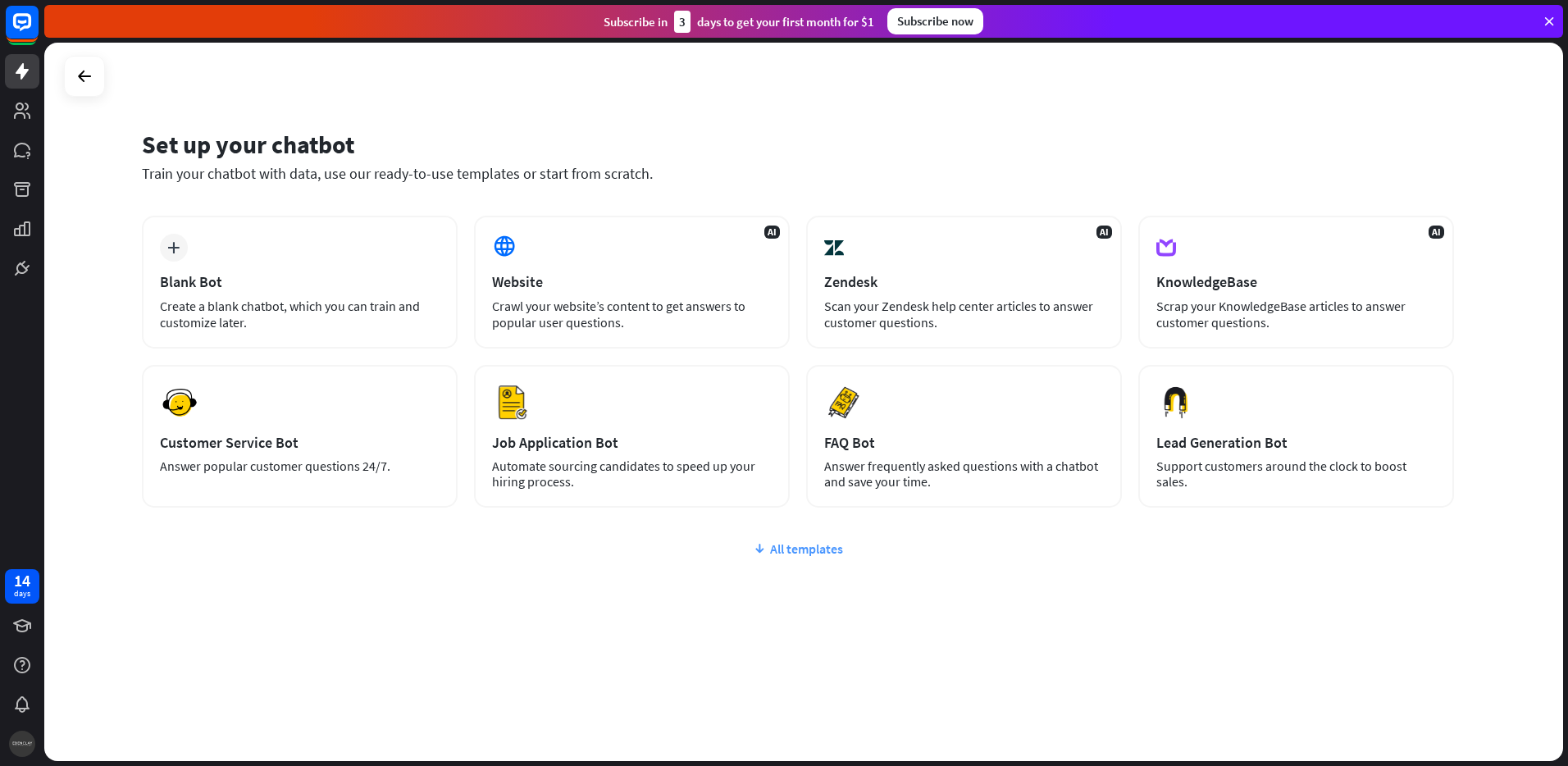
click at [817, 550] on div "All templates" at bounding box center [798, 548] width 1312 height 16
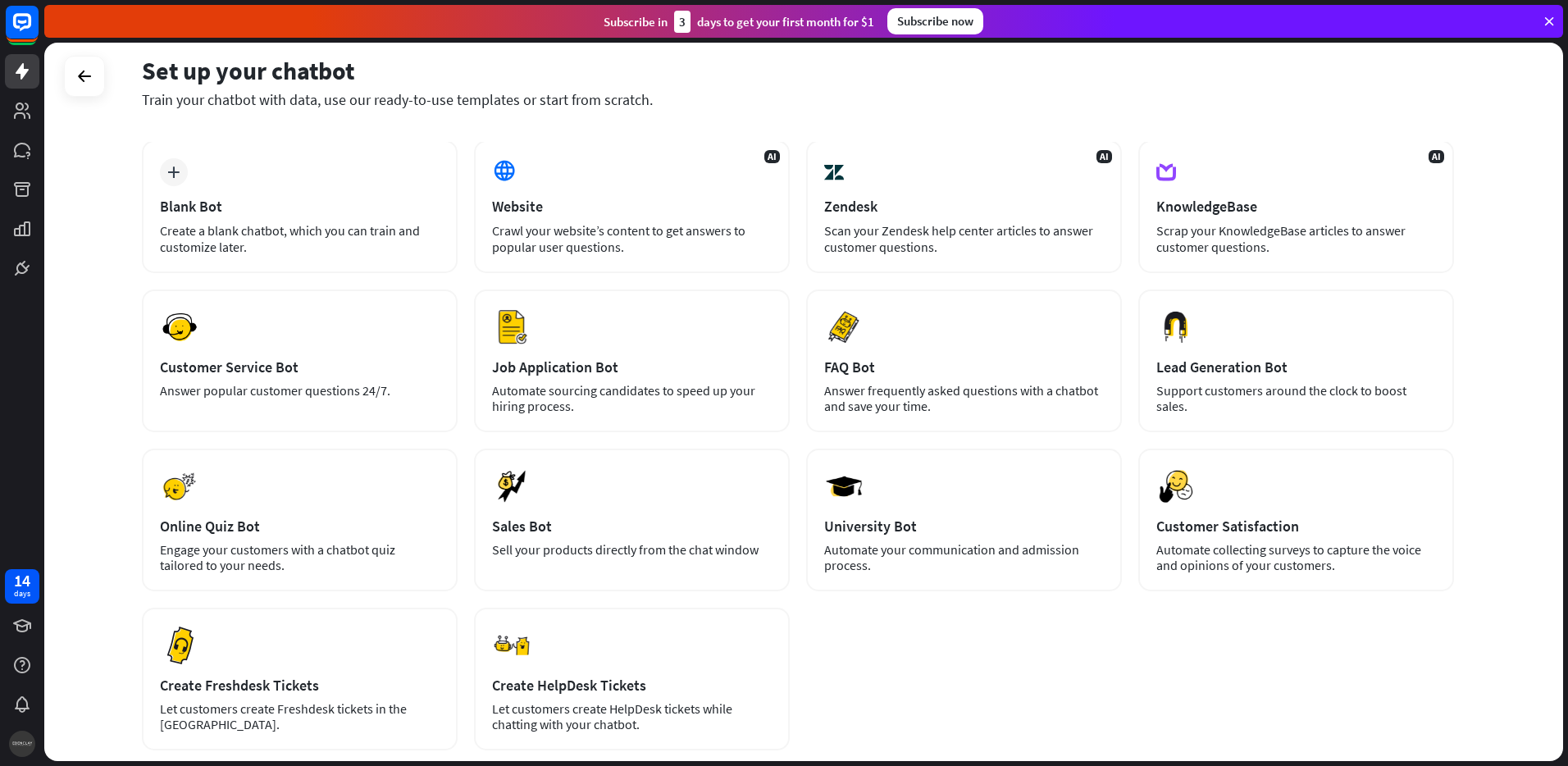
scroll to position [77, 0]
click at [570, 215] on div "AI Website Crawl your website’s content to get answers to popular user question…" at bounding box center [632, 206] width 316 height 133
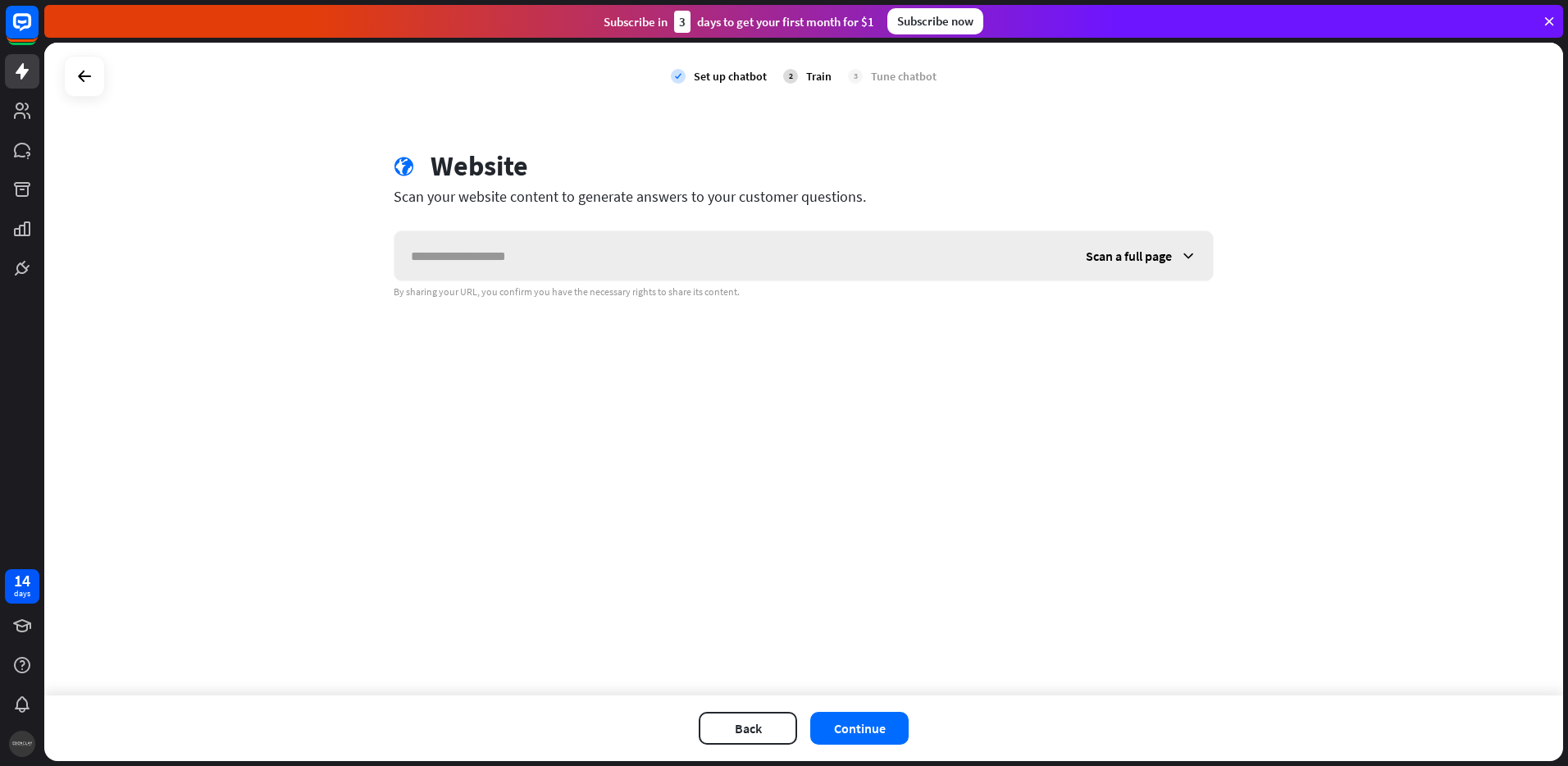
click at [1099, 258] on span "Scan a full page" at bounding box center [1129, 255] width 86 height 16
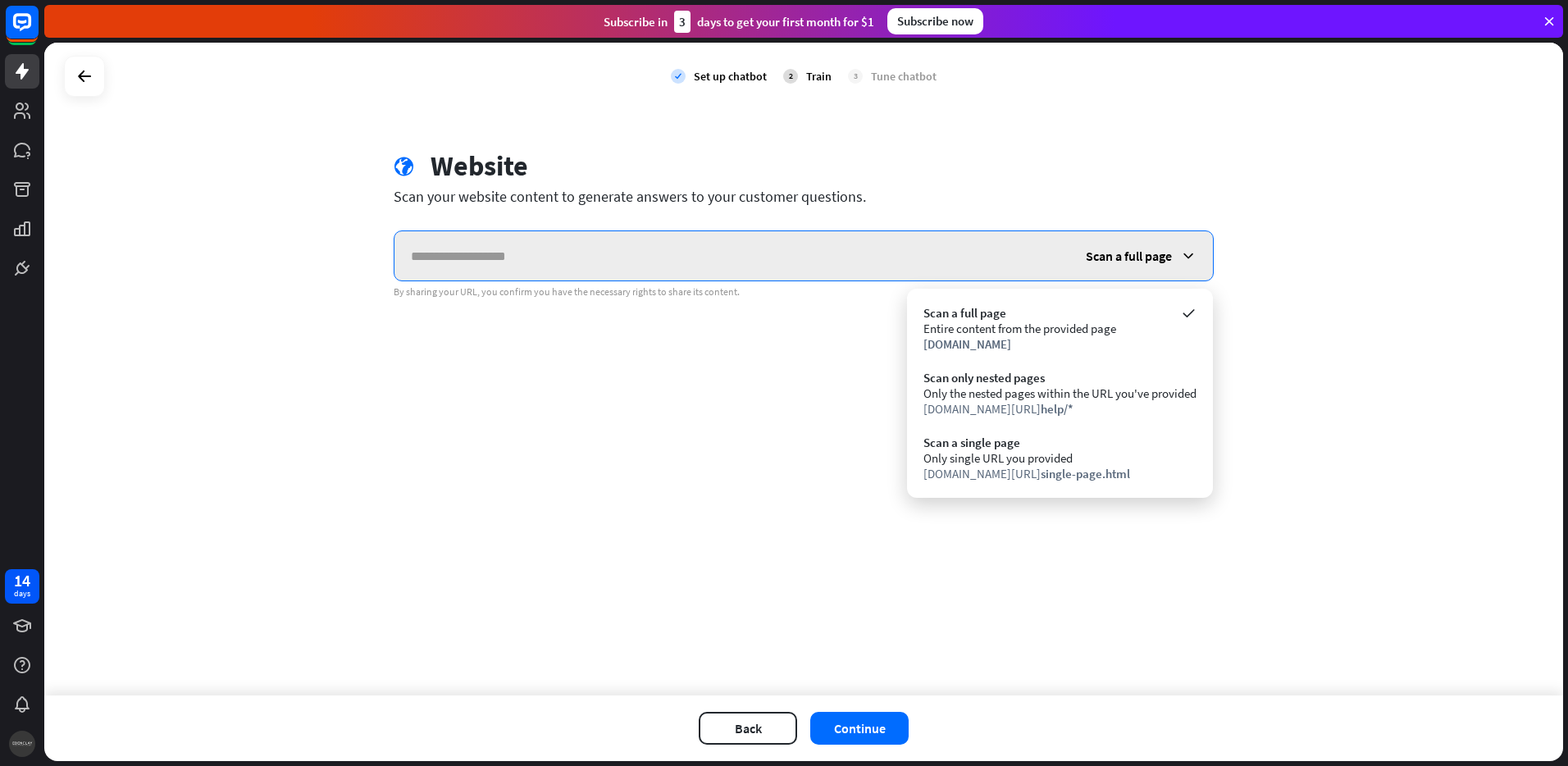
click at [846, 264] on input "text" at bounding box center [731, 256] width 675 height 49
